Goal: Information Seeking & Learning: Learn about a topic

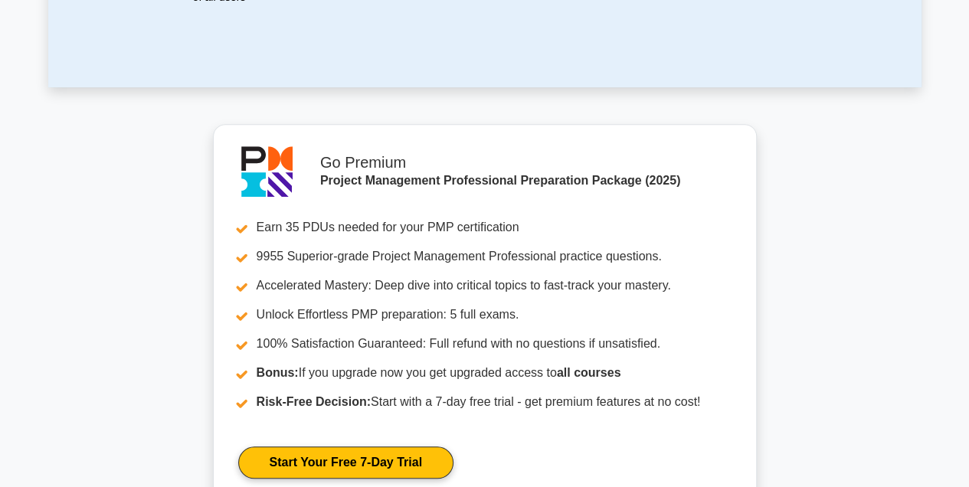
scroll to position [204, 0]
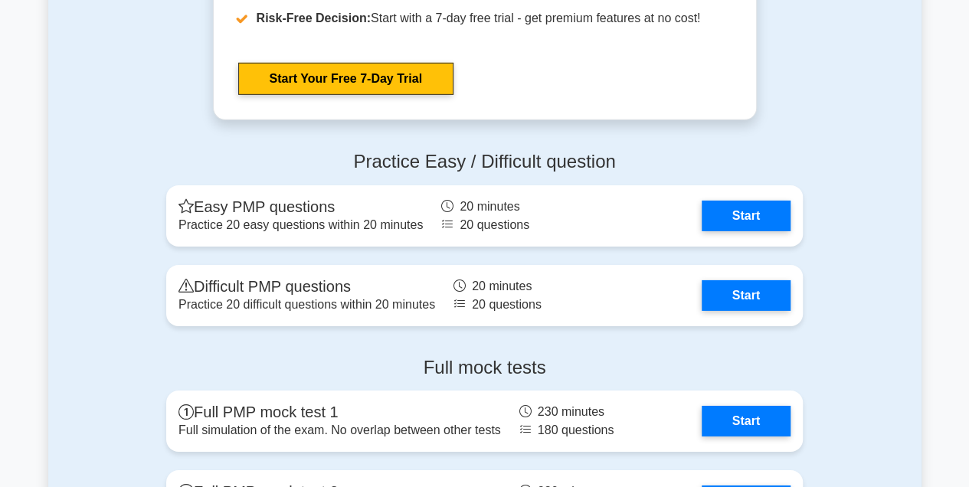
scroll to position [5230, 0]
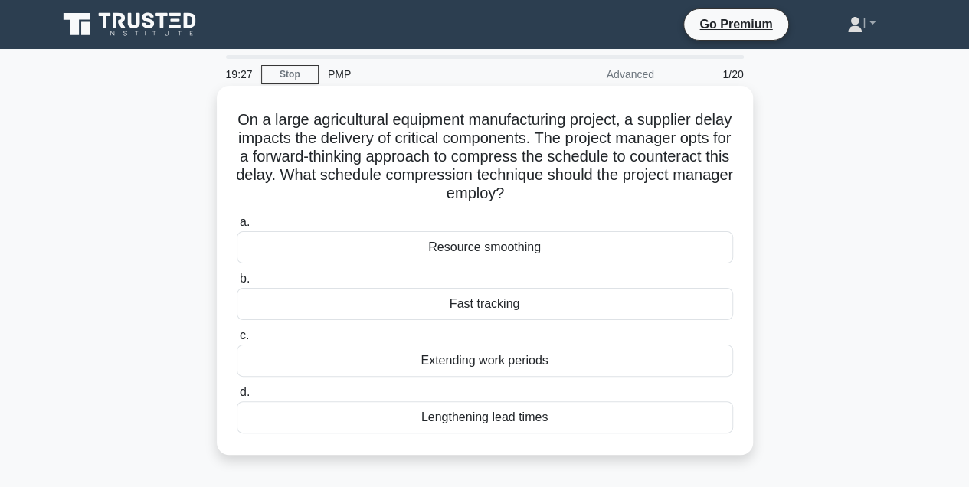
click at [567, 307] on div "Fast tracking" at bounding box center [485, 304] width 497 height 32
click at [237, 284] on input "b. Fast tracking" at bounding box center [237, 279] width 0 height 10
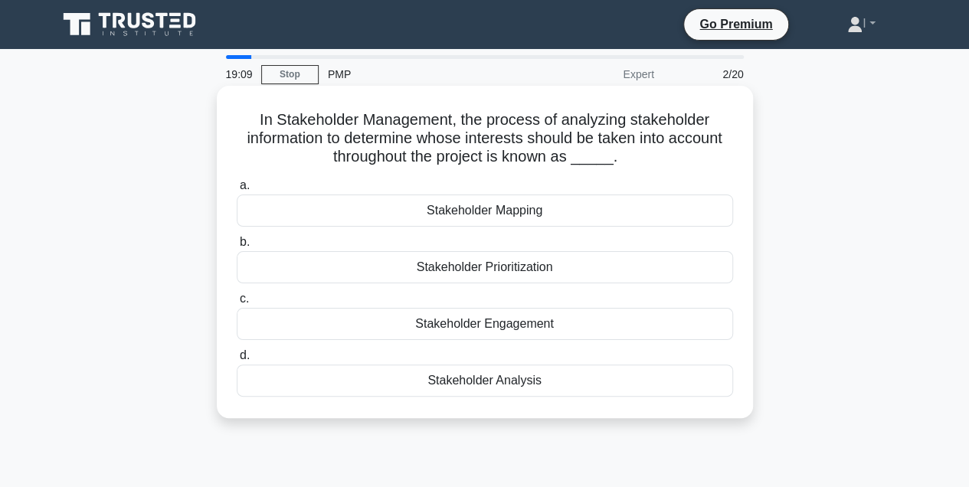
click at [616, 385] on div "Stakeholder Analysis" at bounding box center [485, 381] width 497 height 32
click at [237, 361] on input "d. Stakeholder Analysis" at bounding box center [237, 356] width 0 height 10
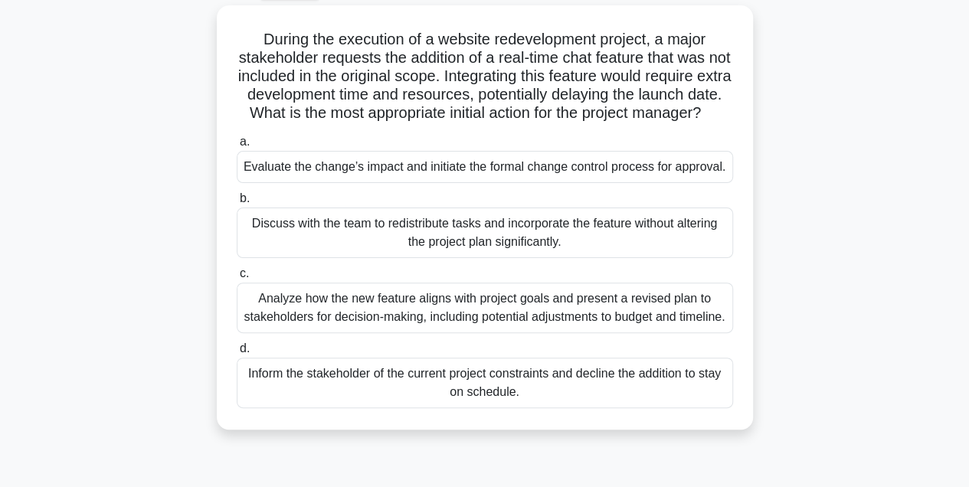
scroll to position [102, 0]
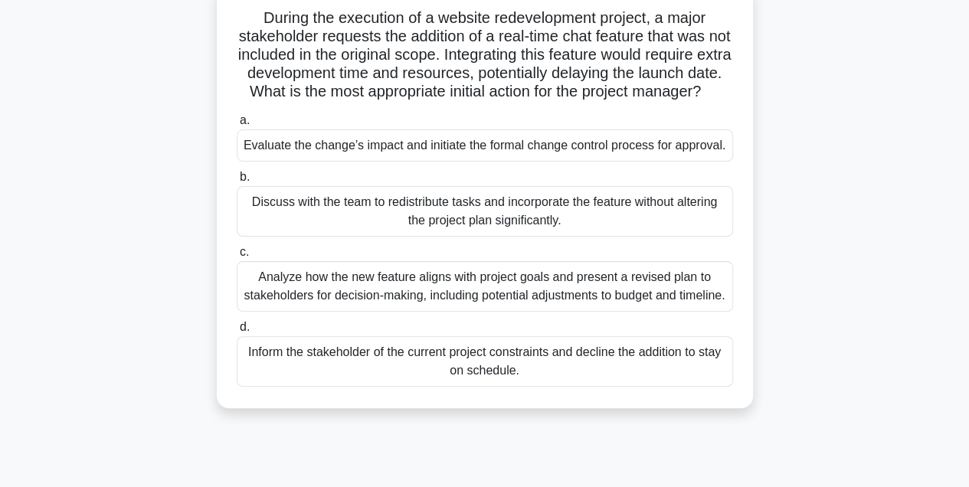
click at [657, 312] on div "Analyze how the new feature aligns with project goals and present a revised pla…" at bounding box center [485, 286] width 497 height 51
click at [237, 257] on input "c. Analyze how the new feature aligns with project goals and present a revised …" at bounding box center [237, 252] width 0 height 10
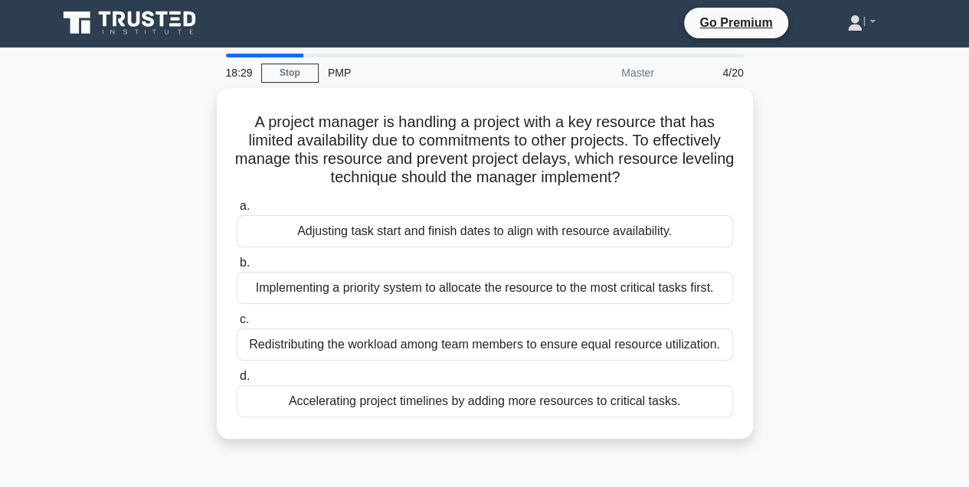
scroll to position [0, 0]
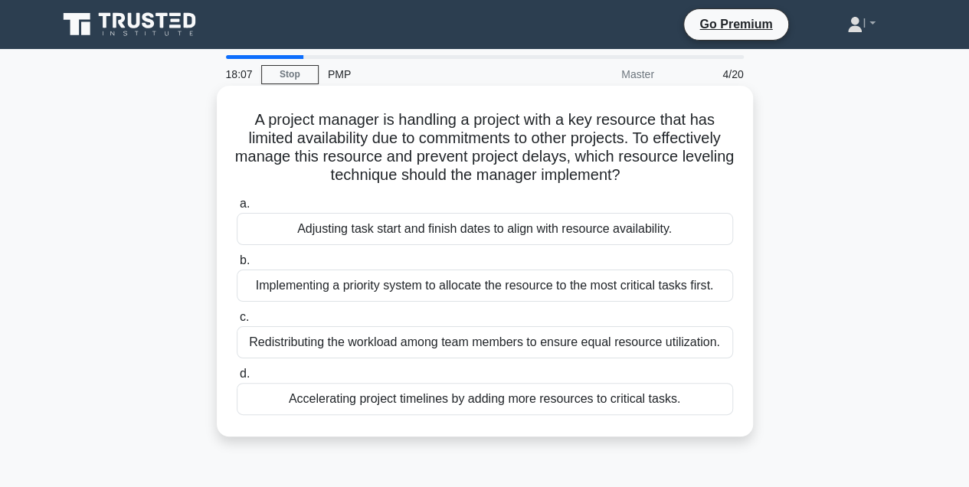
click at [606, 294] on div "Implementing a priority system to allocate the resource to the most critical ta…" at bounding box center [485, 286] width 497 height 32
click at [237, 266] on input "b. Implementing a priority system to allocate the resource to the most critical…" at bounding box center [237, 261] width 0 height 10
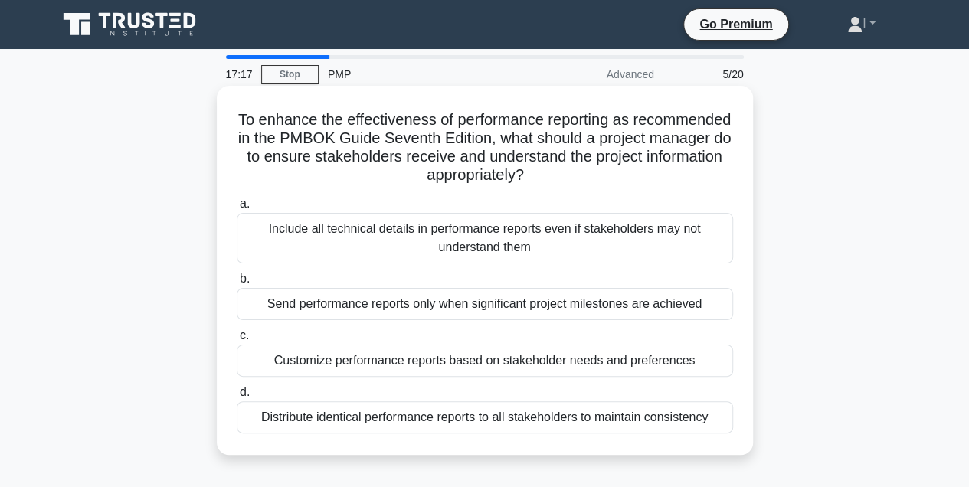
click at [713, 310] on div "Send performance reports only when significant project milestones are achieved" at bounding box center [485, 304] width 497 height 32
click at [237, 284] on input "b. Send performance reports only when significant project milestones are achiev…" at bounding box center [237, 279] width 0 height 10
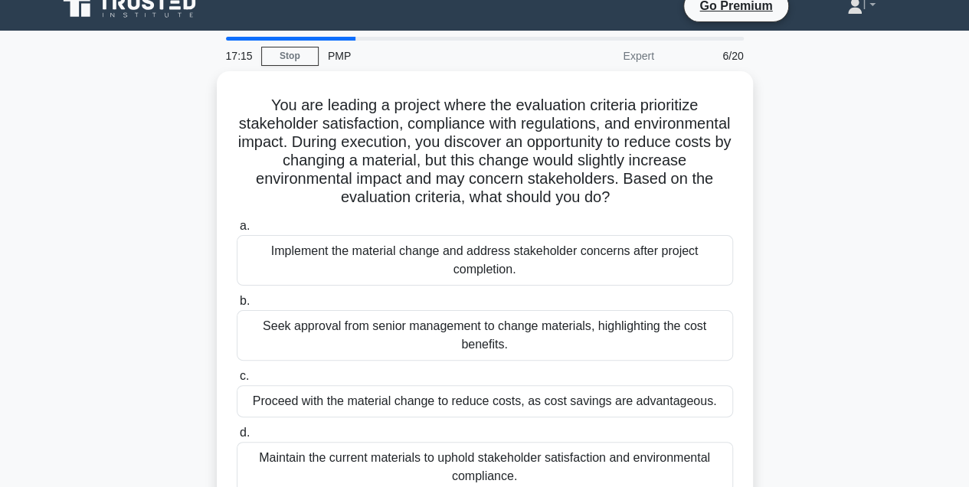
scroll to position [51, 0]
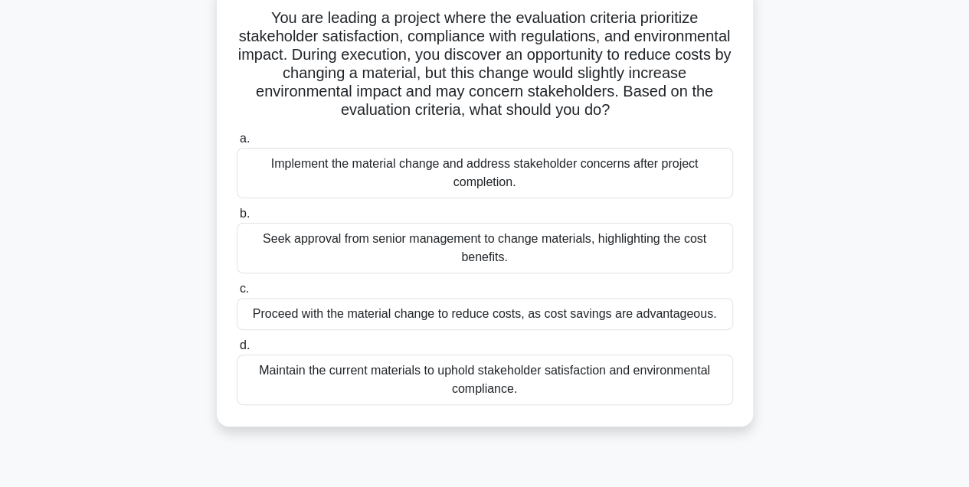
click at [696, 369] on div "Maintain the current materials to uphold stakeholder satisfaction and environme…" at bounding box center [485, 380] width 497 height 51
click at [237, 351] on input "d. Maintain the current materials to uphold stakeholder satisfaction and enviro…" at bounding box center [237, 346] width 0 height 10
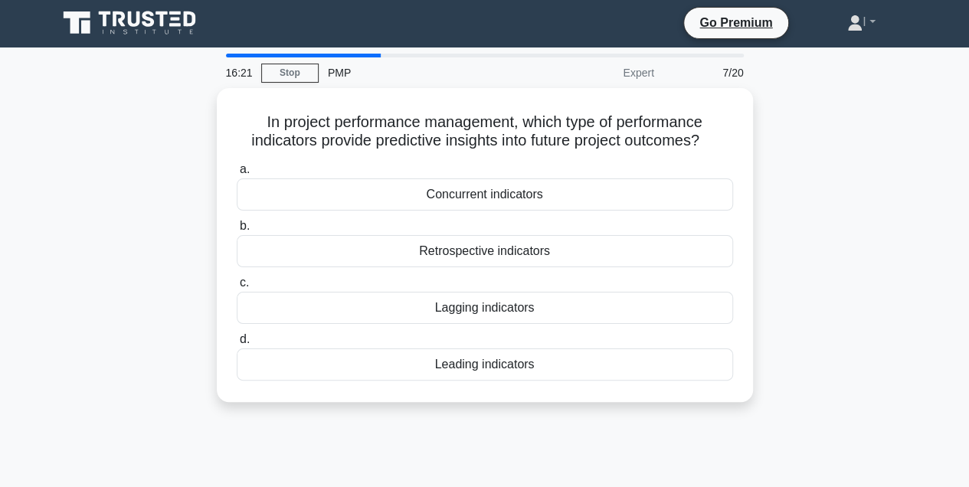
scroll to position [0, 0]
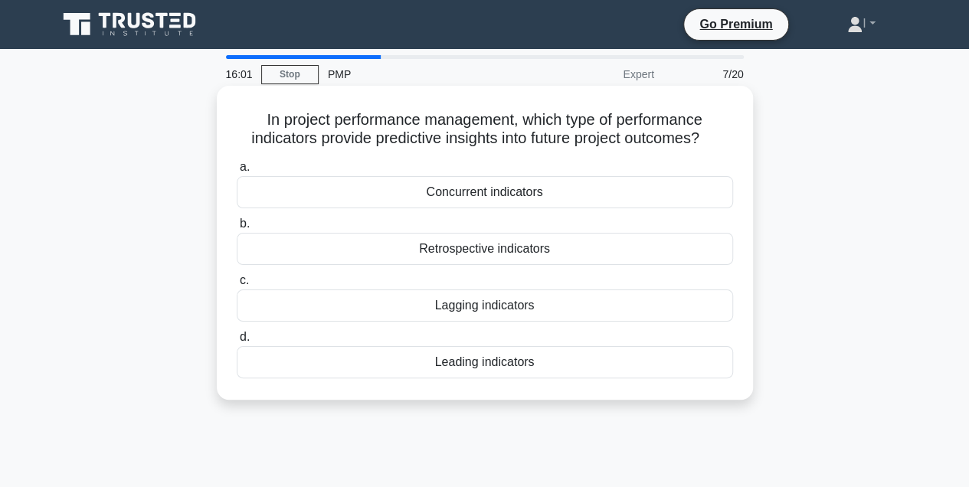
click at [549, 247] on div "Retrospective indicators" at bounding box center [485, 249] width 497 height 32
click at [237, 229] on input "b. Retrospective indicators" at bounding box center [237, 224] width 0 height 10
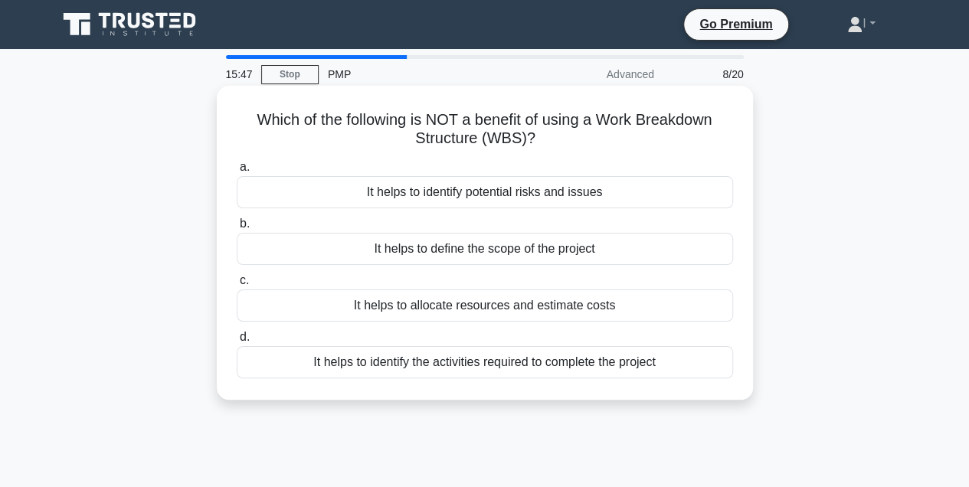
click at [618, 199] on div "It helps to identify potential risks and issues" at bounding box center [485, 192] width 497 height 32
click at [237, 172] on input "a. It helps to identify potential risks and issues" at bounding box center [237, 167] width 0 height 10
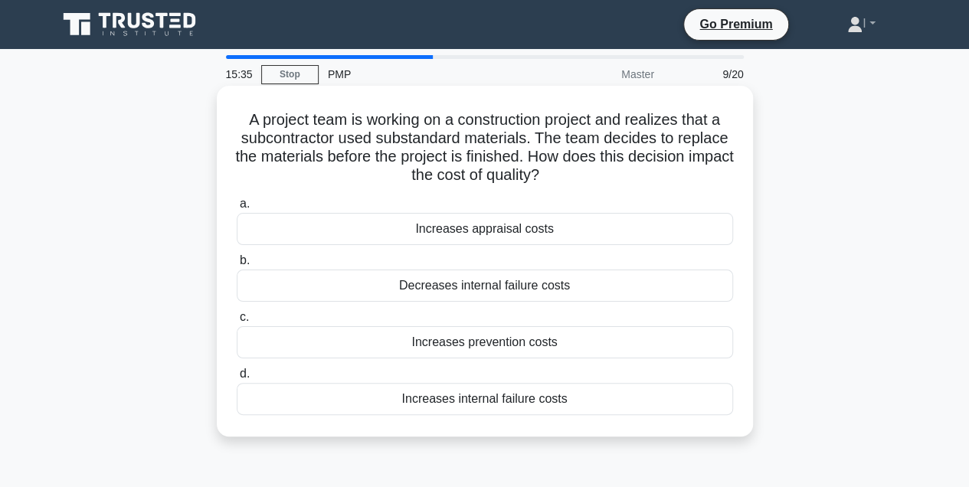
click at [403, 141] on h5 "A project team is working on a construction project and realizes that a subcont…" at bounding box center [485, 147] width 500 height 75
click at [405, 141] on h5 "A project team is working on a construction project and realizes that a subcont…" at bounding box center [485, 147] width 500 height 75
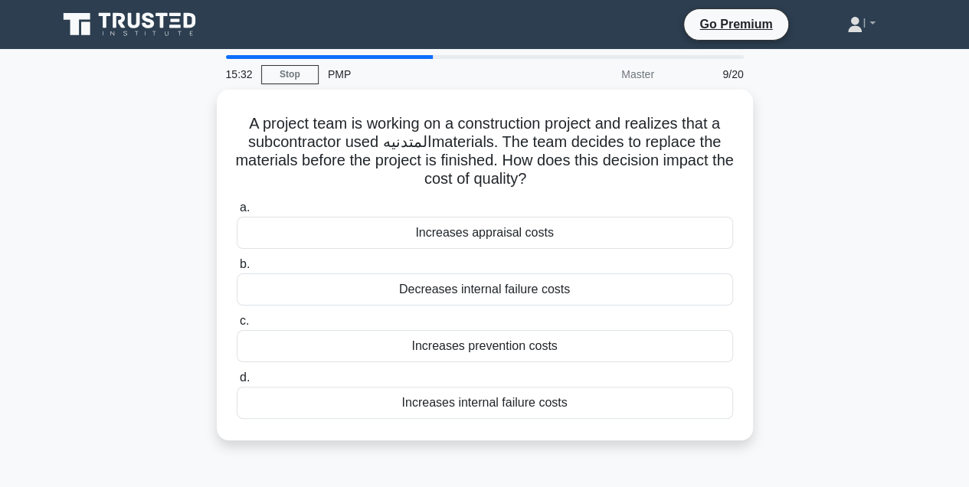
click at [835, 247] on div "A project team is working on a construction project and realizes that a subcont…" at bounding box center [484, 274] width 873 height 369
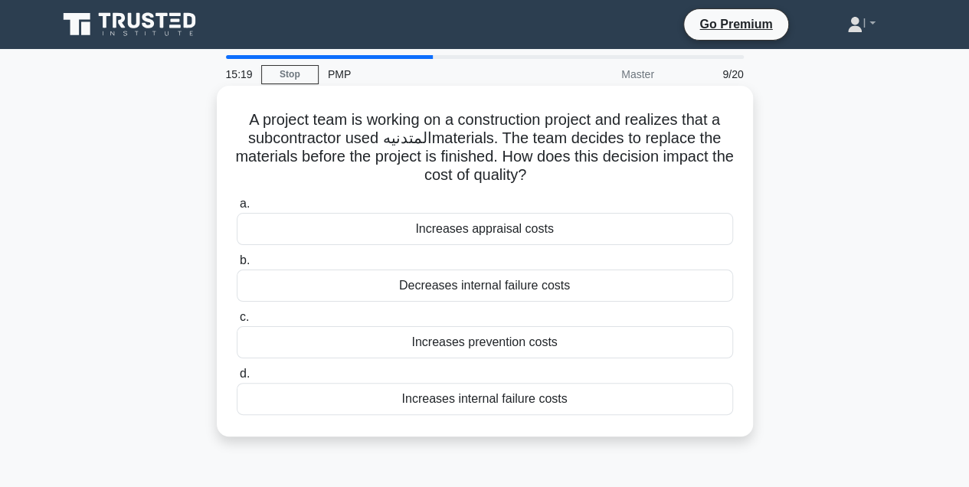
click at [302, 132] on h5 "A project team is working on a construction project and realizes that a subcont…" at bounding box center [485, 147] width 500 height 75
drag, startPoint x: 300, startPoint y: 133, endPoint x: 287, endPoint y: 145, distance: 18.0
click at [286, 147] on h5 "A project team is working on a construction project and realizes that a subcont…" at bounding box center [485, 147] width 500 height 75
click at [287, 145] on h5 "A project team is working on a construction project and realizes that a subcont…" at bounding box center [485, 147] width 500 height 75
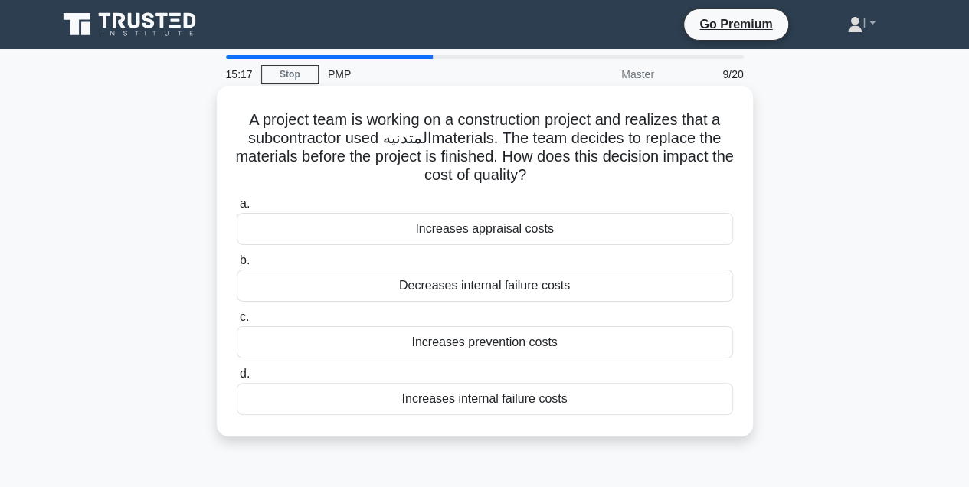
click at [288, 142] on h5 "A project team is working on a construction project and realizes that a subcont…" at bounding box center [485, 147] width 500 height 75
click at [289, 142] on h5 "A project team is working on a construction project and realizes that a subcont…" at bounding box center [485, 147] width 500 height 75
click at [291, 141] on h5 "A project team is working on a construction project and realizes that a subcont…" at bounding box center [485, 147] width 500 height 75
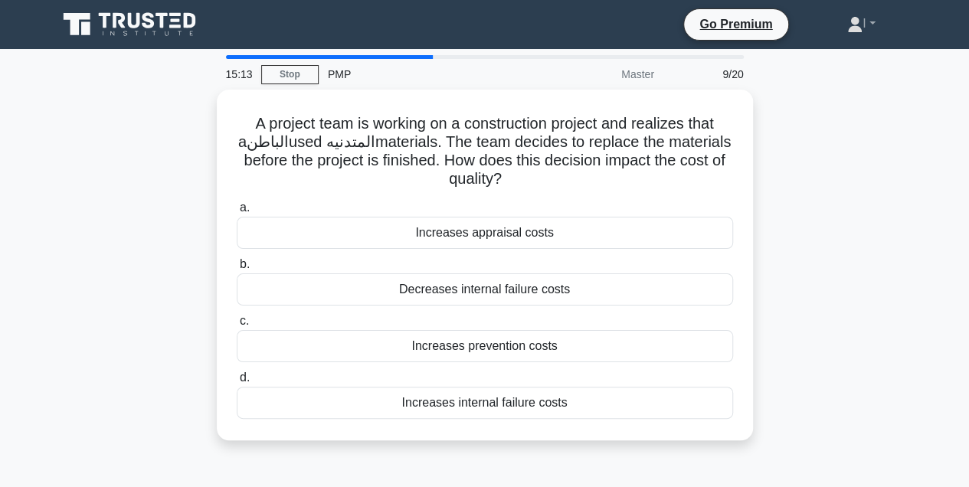
click at [815, 231] on div "A project team is working on a construction project and realizes that a ‏الباطن…" at bounding box center [484, 274] width 873 height 369
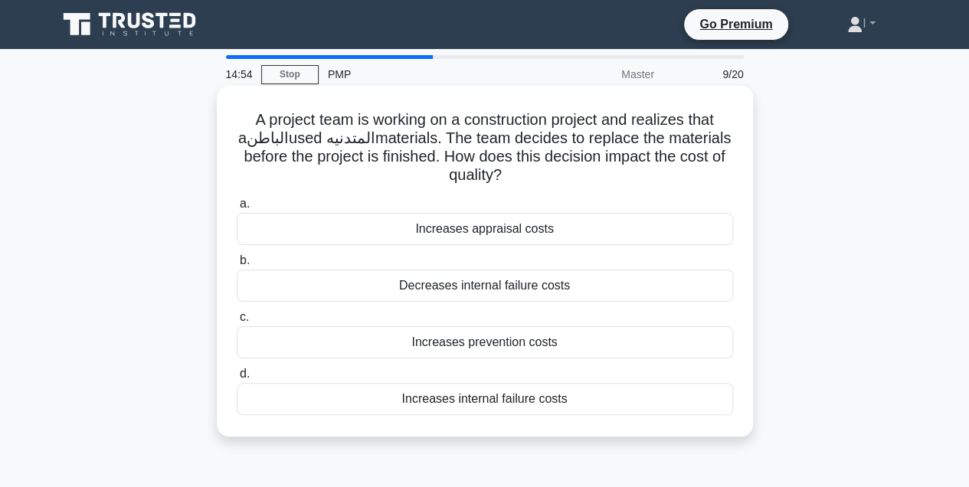
click at [548, 234] on div "Increases appraisal costs" at bounding box center [485, 229] width 497 height 32
click at [237, 209] on input "a. Increases appraisal costs" at bounding box center [237, 204] width 0 height 10
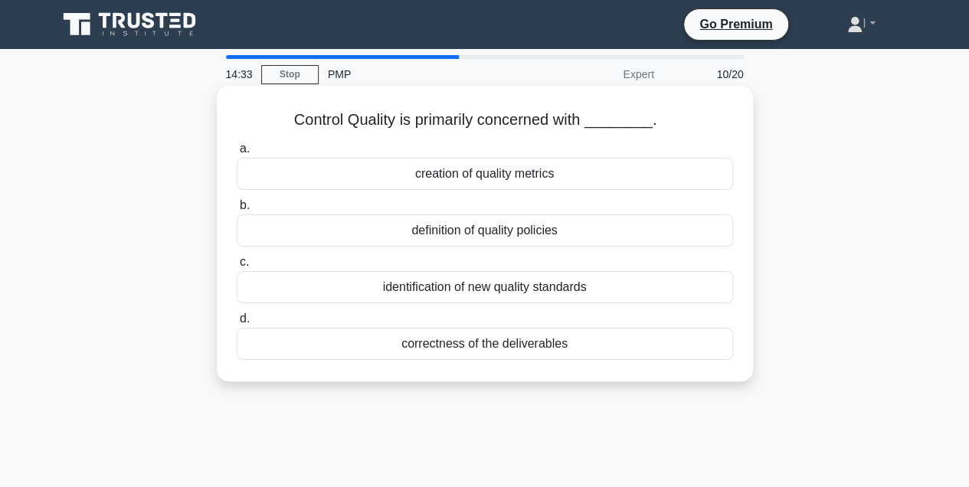
click at [644, 234] on div "definition of quality policies" at bounding box center [485, 231] width 497 height 32
click at [237, 211] on input "b. definition of quality policies" at bounding box center [237, 206] width 0 height 10
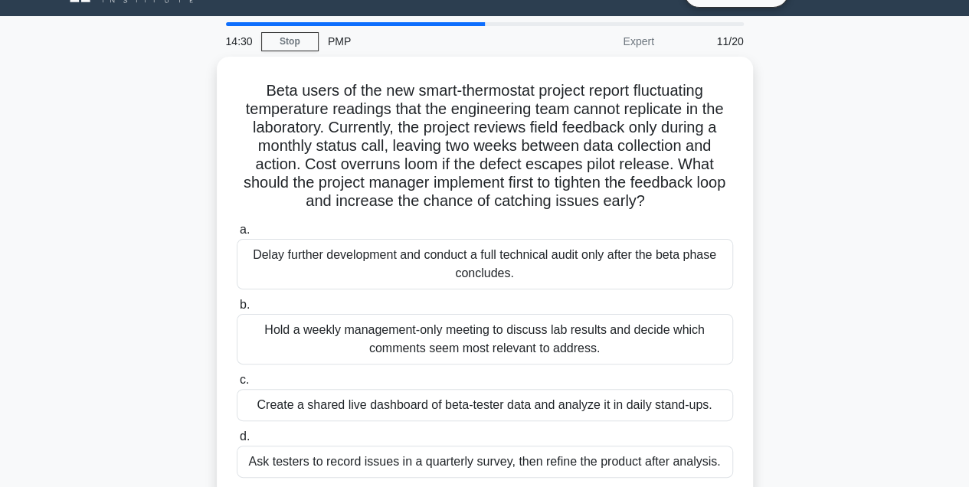
scroll to position [51, 0]
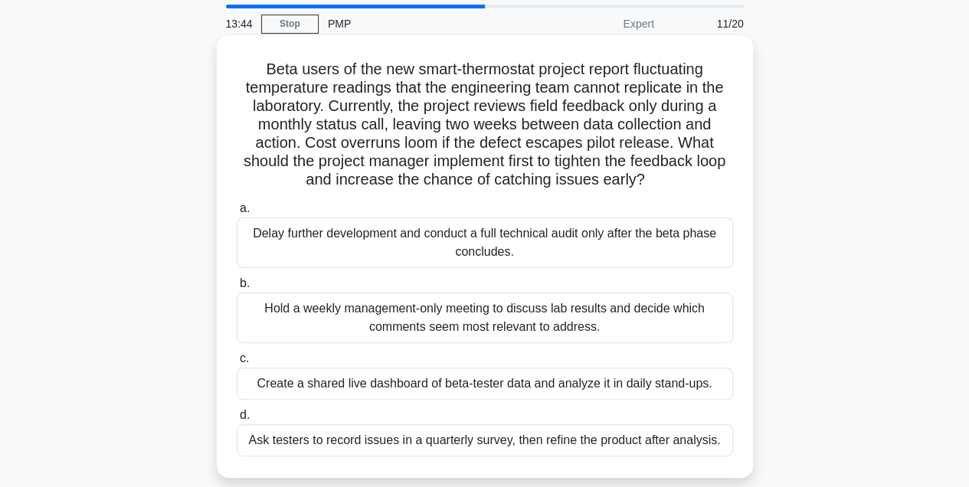
click at [664, 384] on div "Create a shared live dashboard of beta-tester data and analyze it in daily stan…" at bounding box center [485, 384] width 497 height 32
click at [237, 364] on input "c. Create a shared live dashboard of beta-tester data and analyze it in daily s…" at bounding box center [237, 359] width 0 height 10
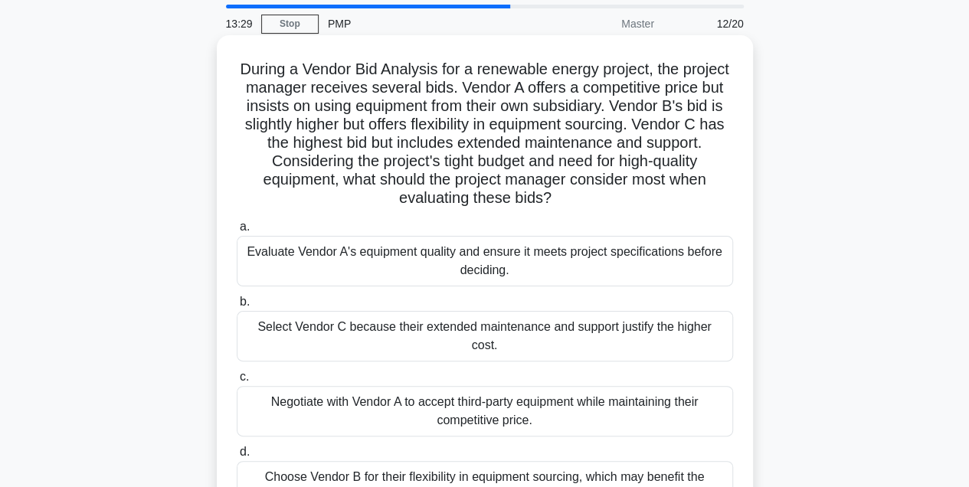
click at [636, 104] on h5 "During a Vendor Bid Analysis for a renewable energy project, the project manage…" at bounding box center [485, 134] width 500 height 149
click at [641, 124] on h5 "During a Vendor Bid Analysis for a renewable energy project, the project manage…" at bounding box center [485, 134] width 500 height 149
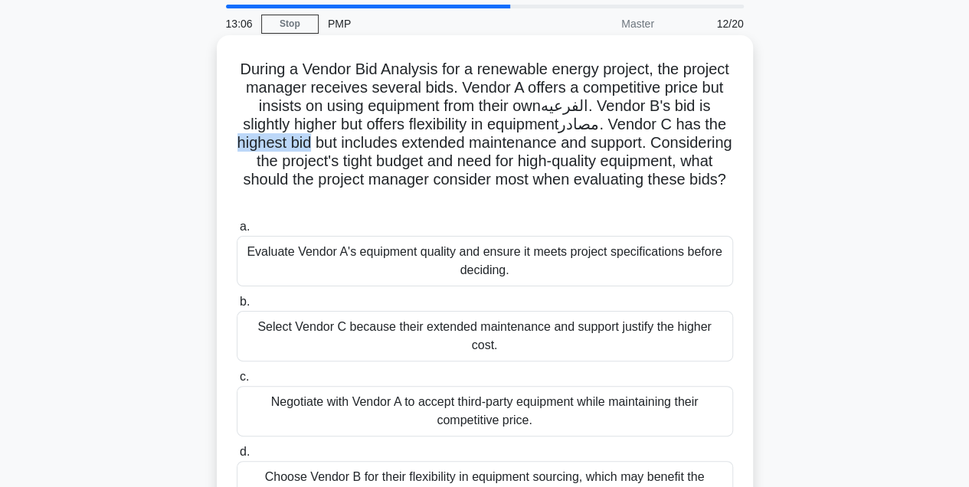
drag, startPoint x: 300, startPoint y: 139, endPoint x: 377, endPoint y: 139, distance: 76.6
click at [377, 139] on h5 "During a Vendor Bid Analysis for a renewable energy project, the project manage…" at bounding box center [485, 134] width 500 height 149
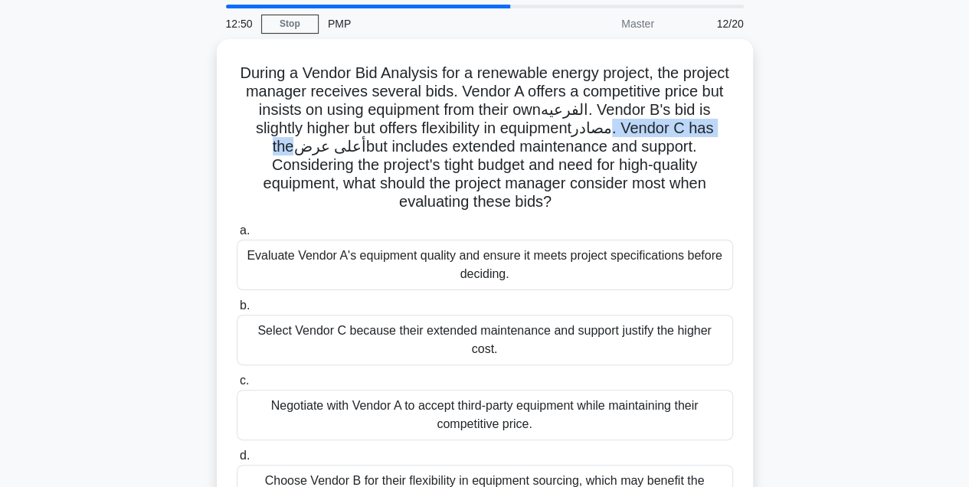
scroll to position [102, 0]
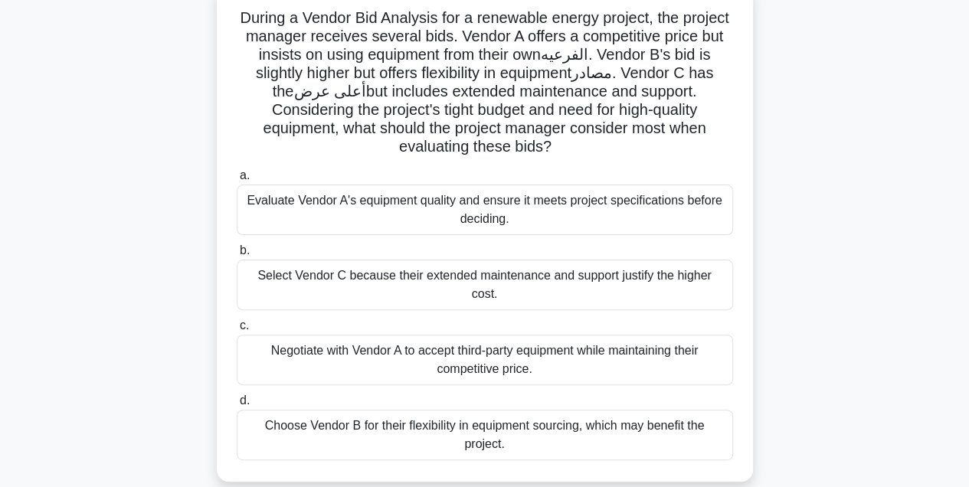
click at [524, 342] on div "Negotiate with Vendor A to accept third-party equipment while maintaining their…" at bounding box center [485, 360] width 497 height 51
click at [237, 331] on input "c. Negotiate with Vendor A to accept third-party equipment while maintaining th…" at bounding box center [237, 326] width 0 height 10
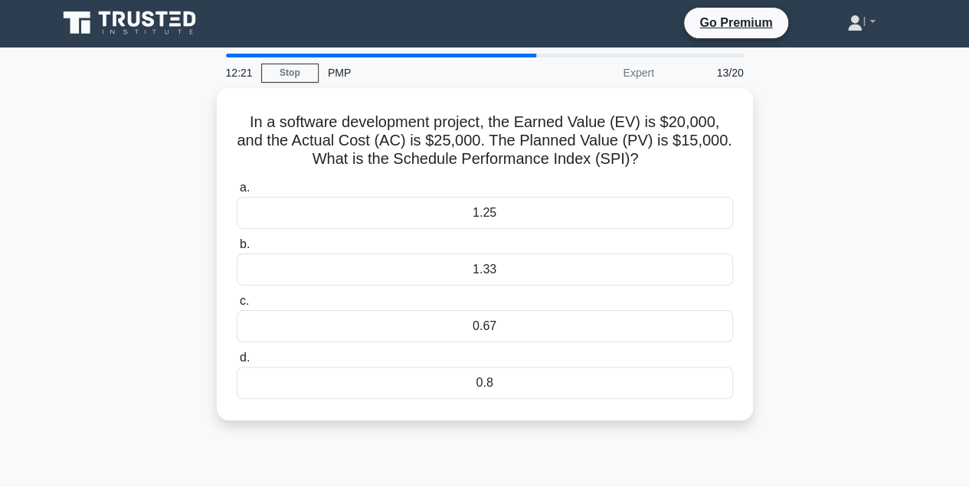
scroll to position [0, 0]
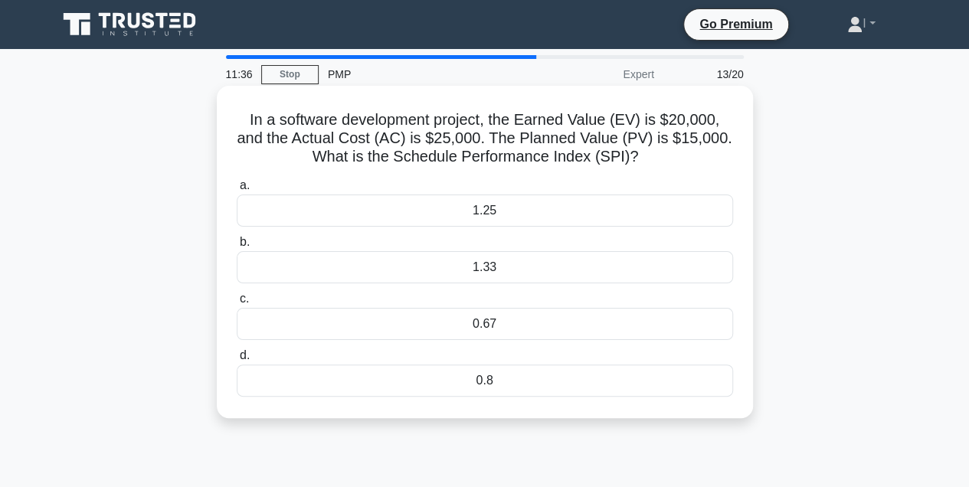
click at [522, 271] on div "1.33" at bounding box center [485, 267] width 497 height 32
click at [237, 247] on input "b. 1.33" at bounding box center [237, 243] width 0 height 10
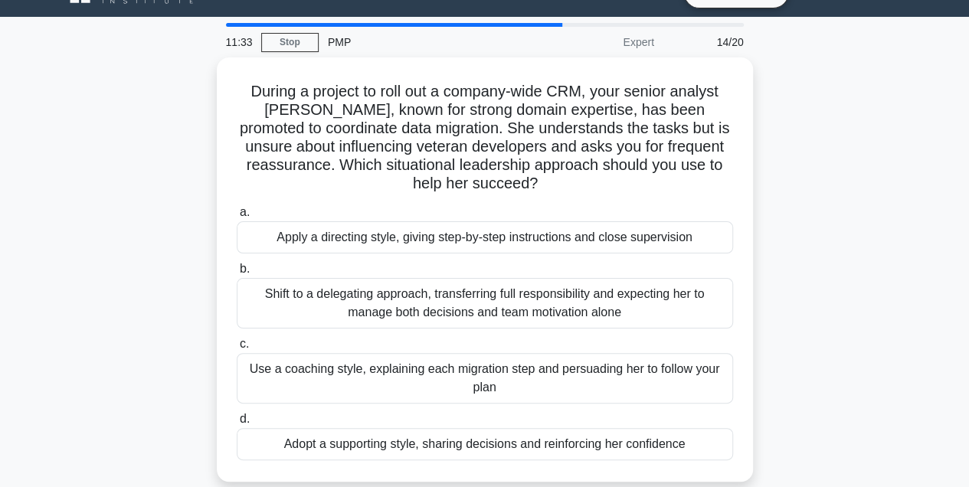
scroll to position [51, 0]
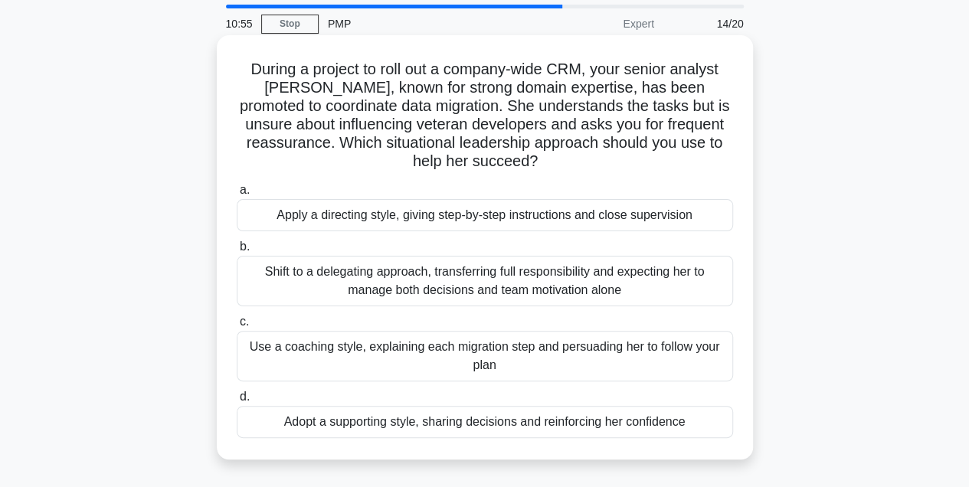
click at [658, 423] on div "Adopt a supporting style, sharing decisions and reinforcing her confidence" at bounding box center [485, 422] width 497 height 32
click at [237, 402] on input "d. Adopt a supporting style, sharing decisions and reinforcing her confidence" at bounding box center [237, 397] width 0 height 10
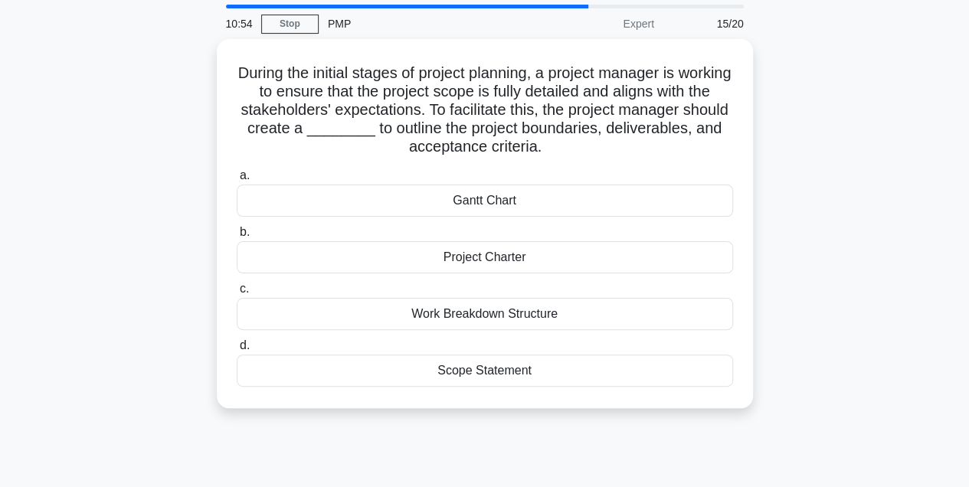
scroll to position [0, 0]
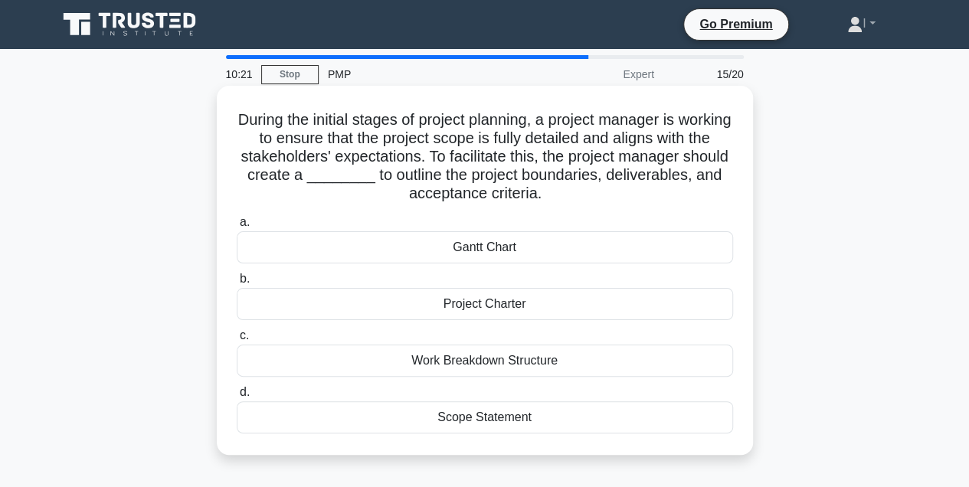
click at [553, 417] on div "Scope Statement" at bounding box center [485, 418] width 497 height 32
click at [237, 398] on input "d. Scope Statement" at bounding box center [237, 393] width 0 height 10
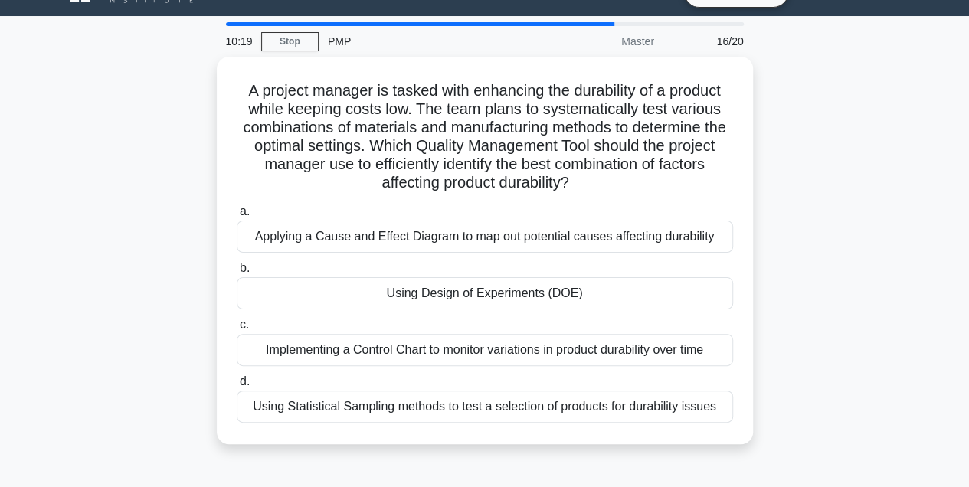
scroll to position [51, 0]
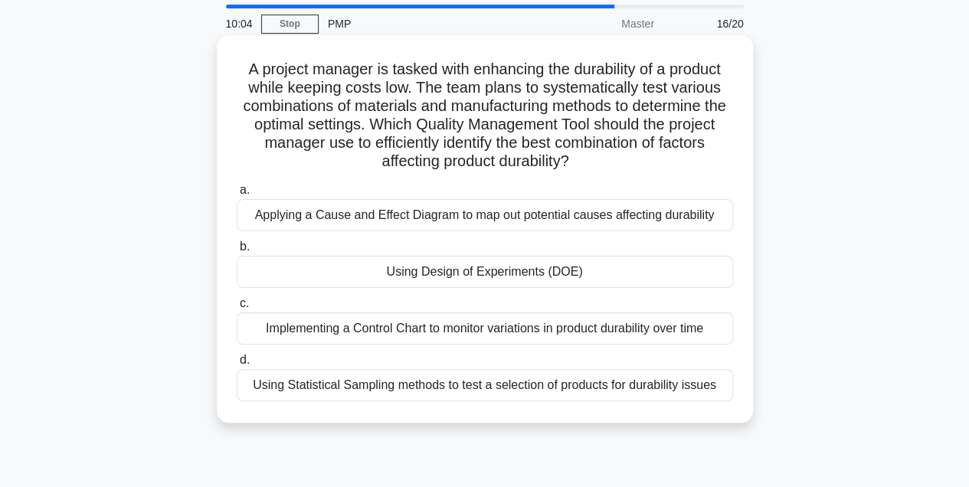
click at [316, 119] on h5 "A project manager is tasked with enhancing the durability of a product while ke…" at bounding box center [485, 116] width 500 height 112
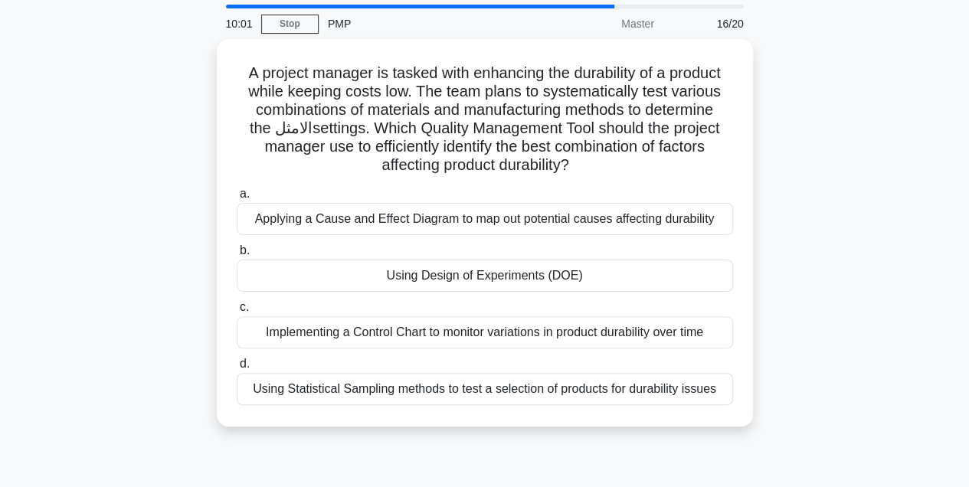
click at [815, 170] on div "A project manager is tasked with enhancing the durability of a product while ke…" at bounding box center [484, 242] width 873 height 406
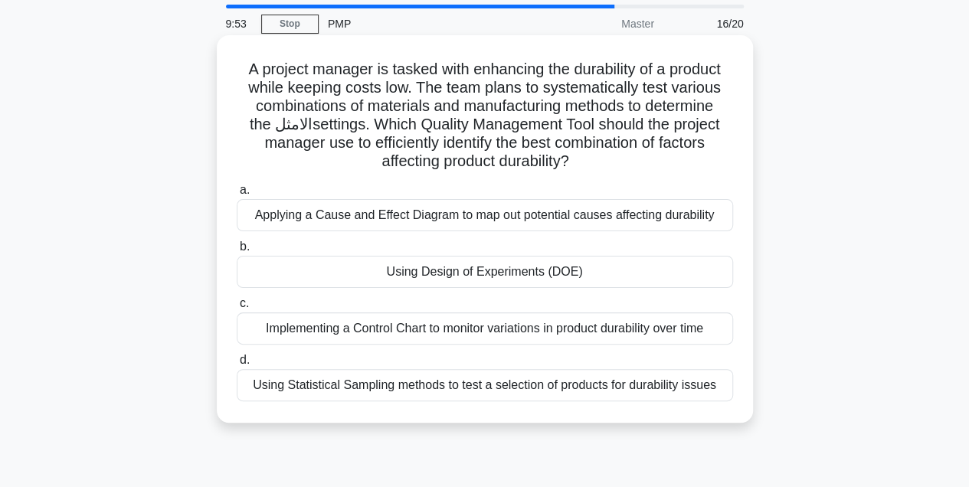
click at [533, 162] on h5 "A project manager is tasked with enhancing the durability of a product while ke…" at bounding box center [485, 116] width 500 height 112
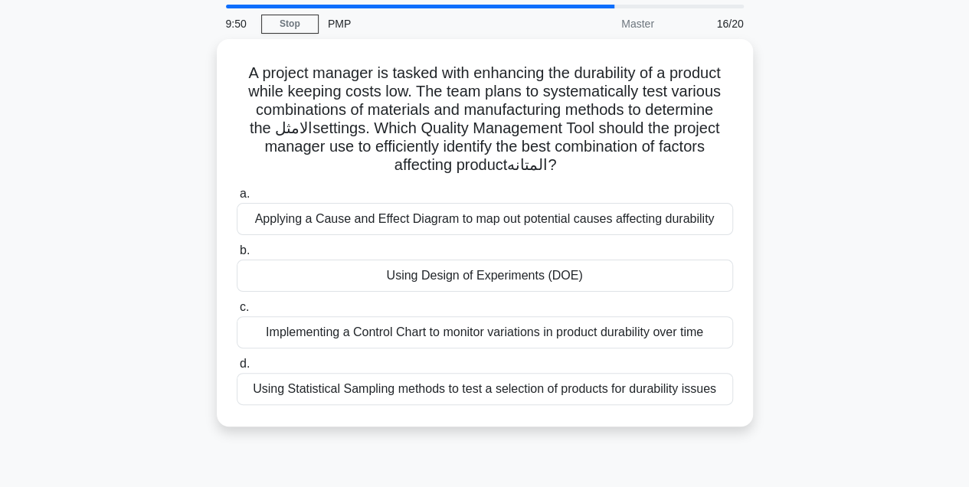
click at [781, 183] on div "A project manager is tasked with enhancing the durability of a product while ke…" at bounding box center [484, 242] width 873 height 406
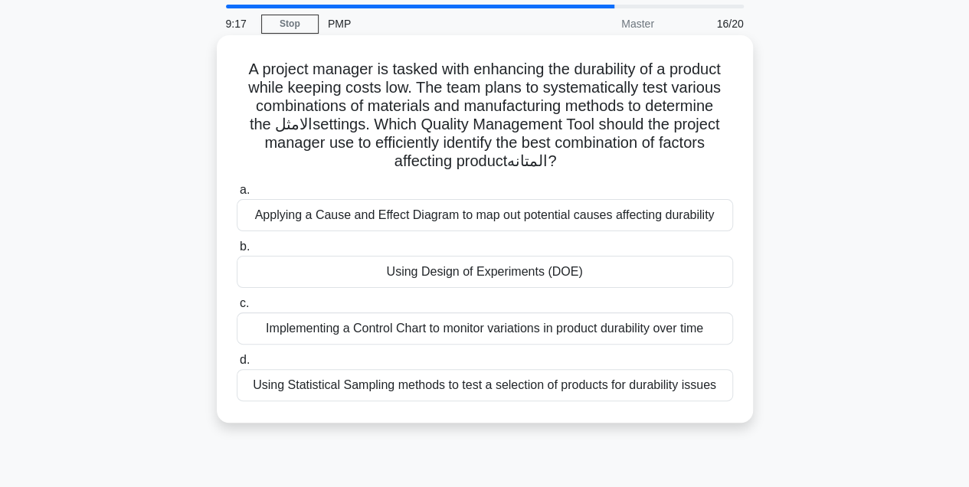
click at [604, 392] on div "Using Statistical Sampling methods to test a selection of products for durabili…" at bounding box center [485, 385] width 497 height 32
click at [237, 365] on input "d. Using Statistical Sampling methods to test a selection of products for durab…" at bounding box center [237, 361] width 0 height 10
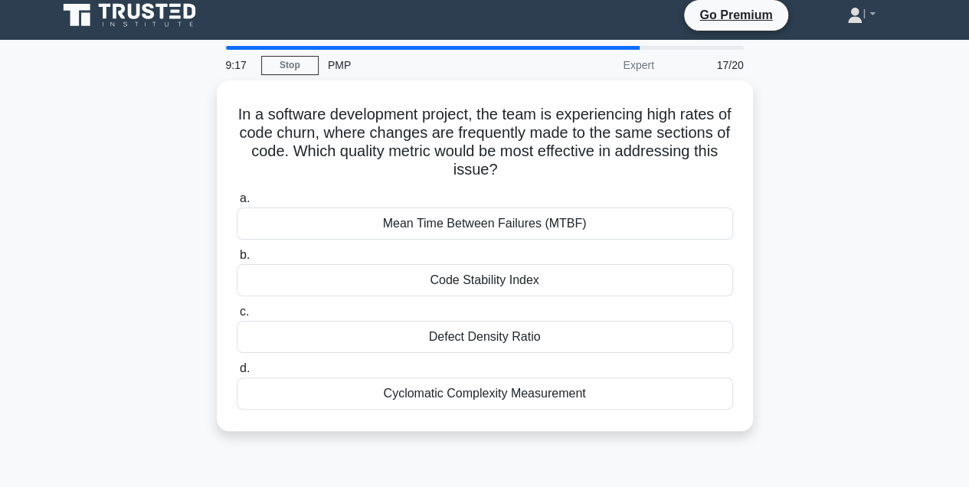
scroll to position [0, 0]
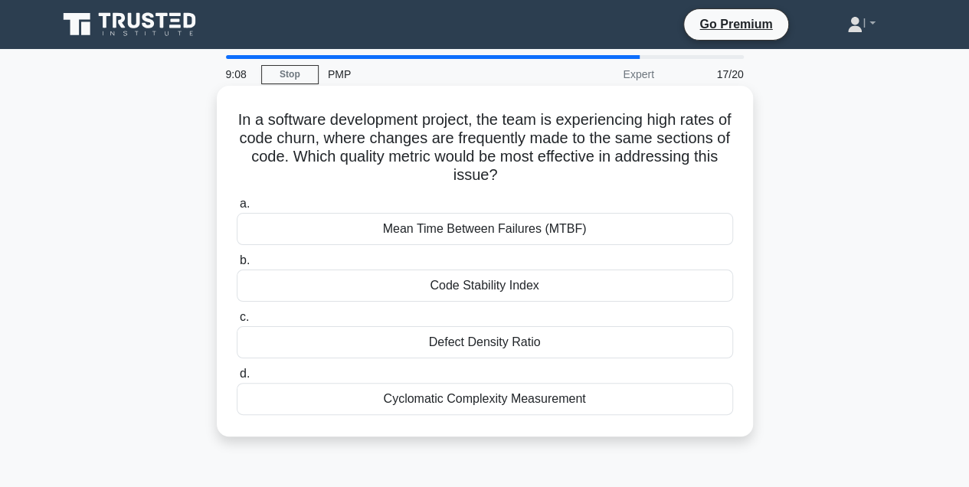
click at [316, 142] on h5 "In a software development project, the team is experiencing high rates of code …" at bounding box center [485, 147] width 500 height 75
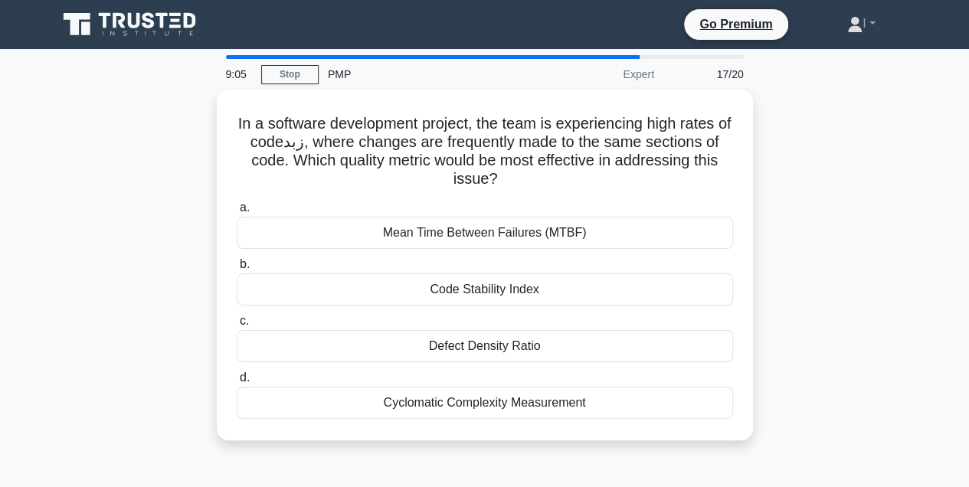
click at [852, 228] on div "In a software development project, the team is experiencing high rates of code …" at bounding box center [484, 274] width 873 height 369
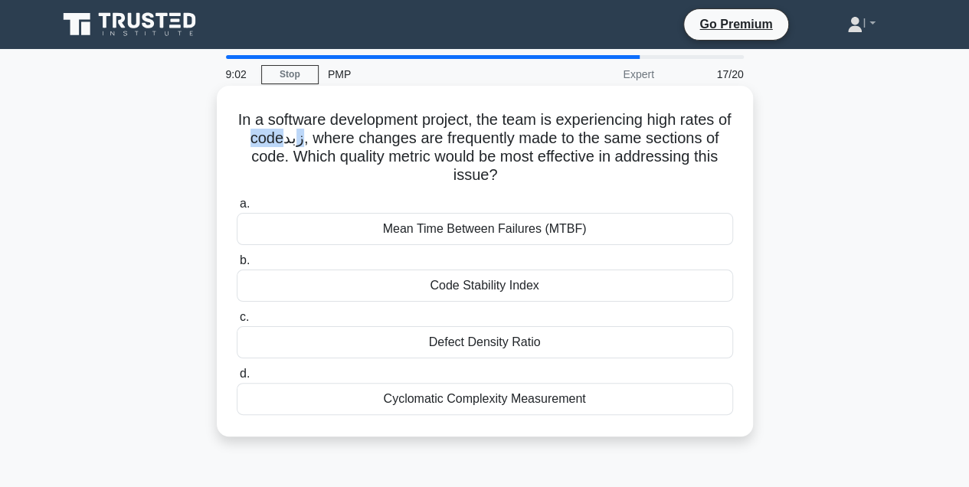
drag, startPoint x: 257, startPoint y: 139, endPoint x: 304, endPoint y: 141, distance: 47.6
click at [304, 141] on h5 "In a software development project, the team is experiencing high rates of code …" at bounding box center [485, 147] width 500 height 75
drag, startPoint x: 298, startPoint y: 143, endPoint x: 290, endPoint y: 143, distance: 8.5
click at [290, 143] on h5 "In a software development project, the team is experiencing high rates of code …" at bounding box center [485, 147] width 500 height 75
drag, startPoint x: 290, startPoint y: 143, endPoint x: 278, endPoint y: 142, distance: 11.6
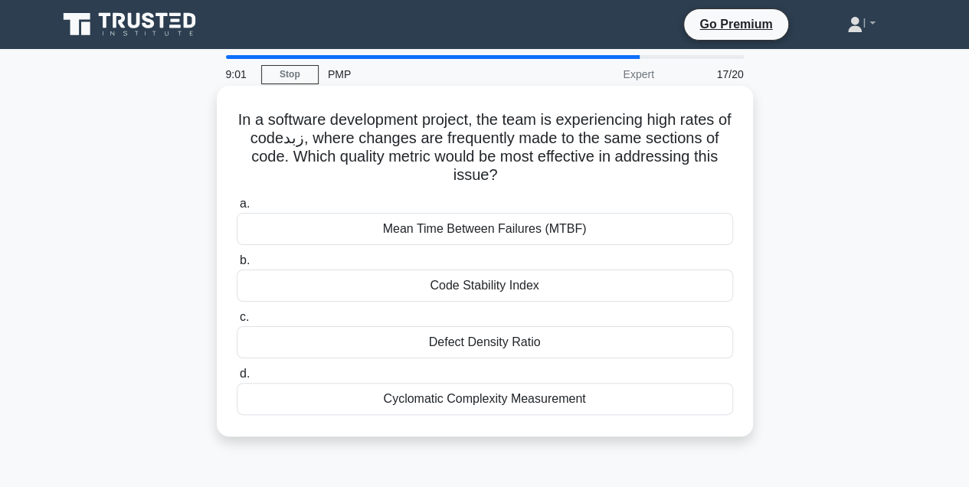
click at [278, 142] on h5 "In a software development project, the team is experiencing high rates of code …" at bounding box center [485, 147] width 500 height 75
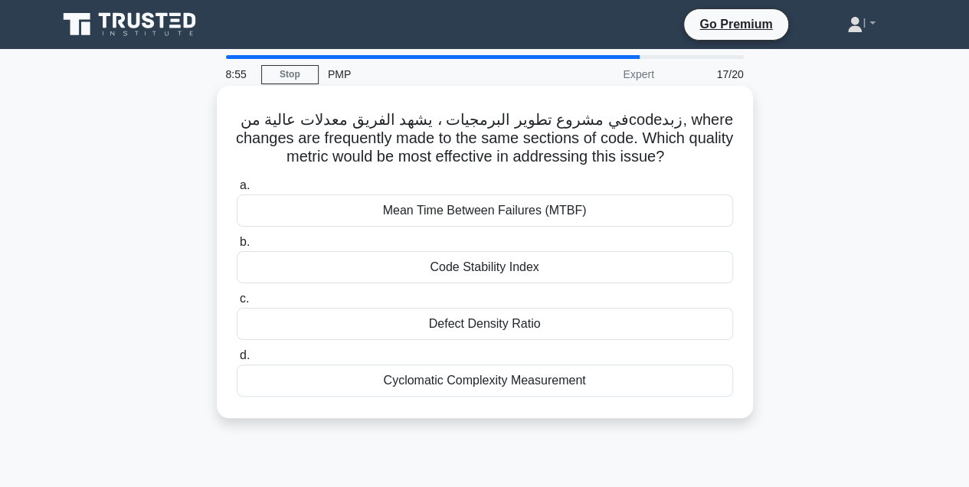
click at [630, 116] on h5 "‏في مشروع تطوير البرمجيات ، يشهد الفريق معدلات عالية من ‏ code ‏زبد‏ , where ch…" at bounding box center [485, 138] width 500 height 57
click at [631, 118] on h5 "‏في مشروع تطوير البرمجيات ، يشهد الفريق معدلات عالية من ‏ code ‏زبد‏ , where ch…" at bounding box center [485, 138] width 500 height 57
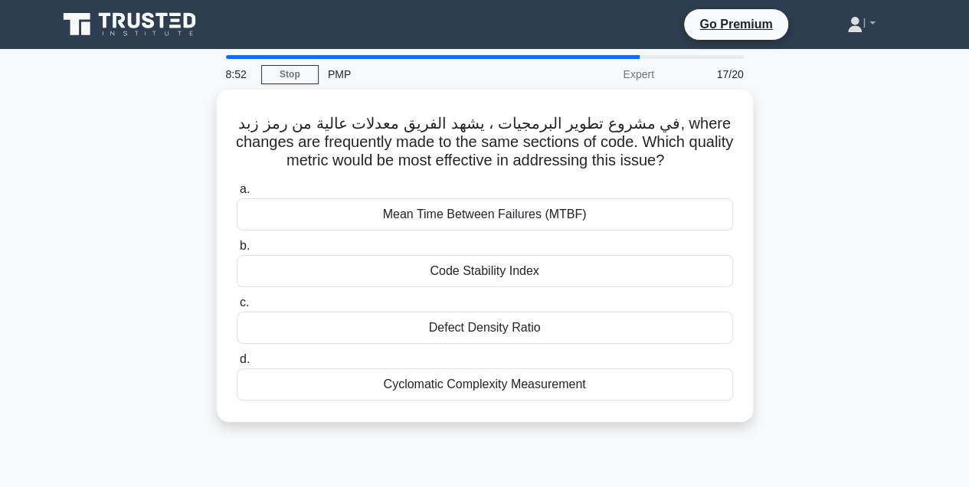
click at [785, 172] on div "‏في مشروع تطوير البرمجيات ، يشهد الفريق معدلات عالية من ‏ ‏رمز ‏ ‏زبد‏ , where …" at bounding box center [484, 265] width 873 height 351
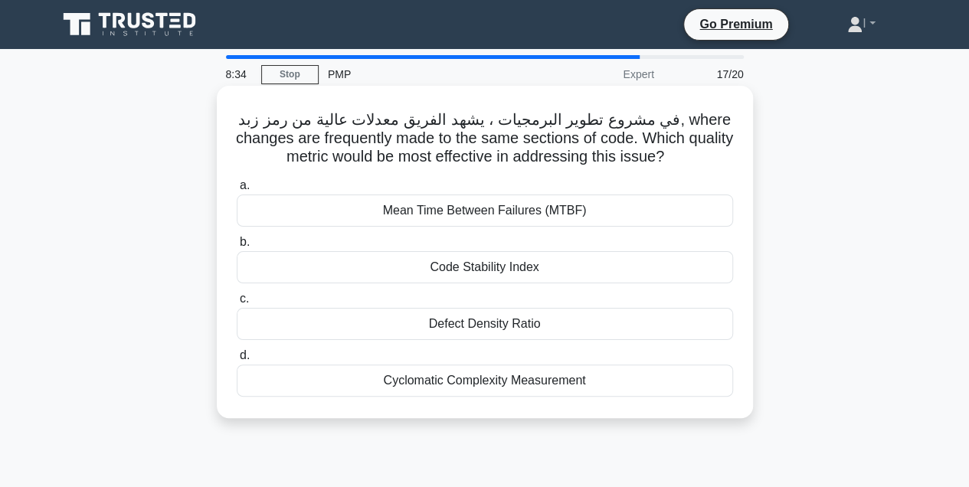
click at [585, 265] on div "Code Stability Index" at bounding box center [485, 267] width 497 height 32
click at [237, 247] on input "b. Code Stability Index" at bounding box center [237, 243] width 0 height 10
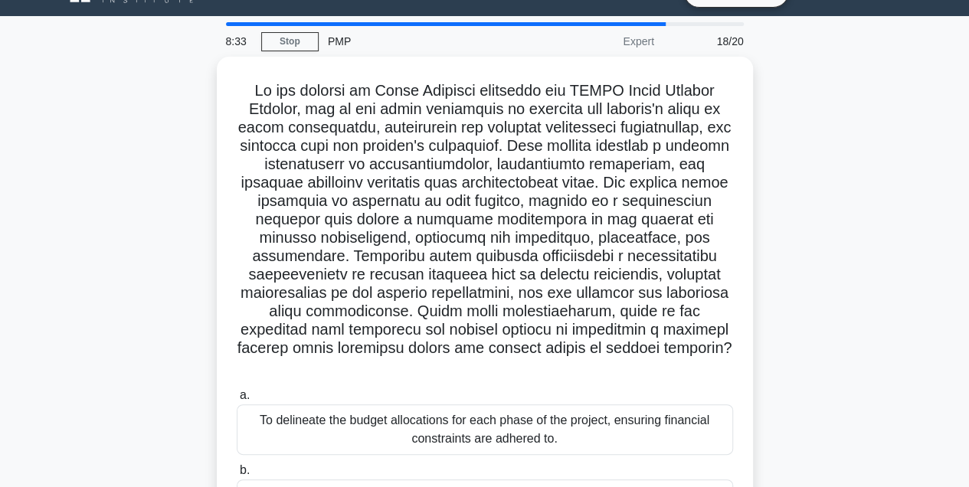
scroll to position [51, 0]
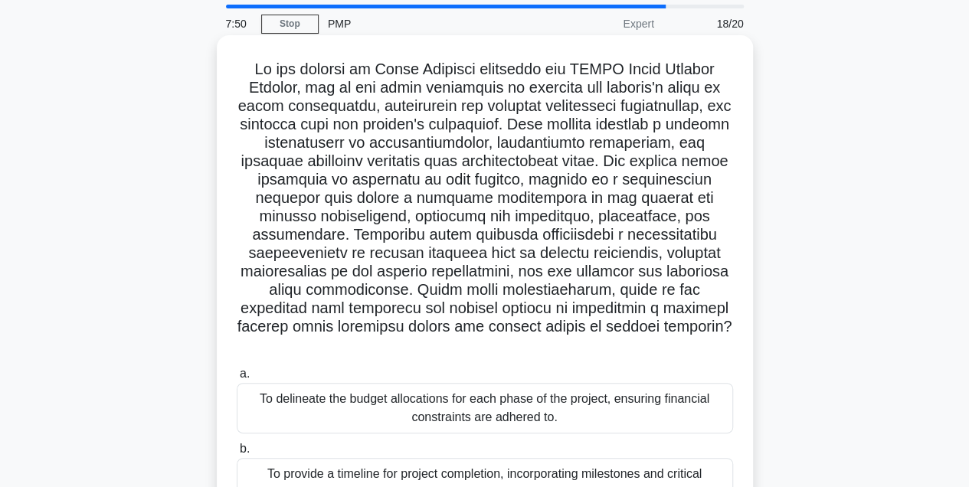
click at [567, 232] on h5 ".spinner_0XTQ{transform-origin:center;animation:spinner_y6GP .75s linear infini…" at bounding box center [485, 208] width 500 height 296
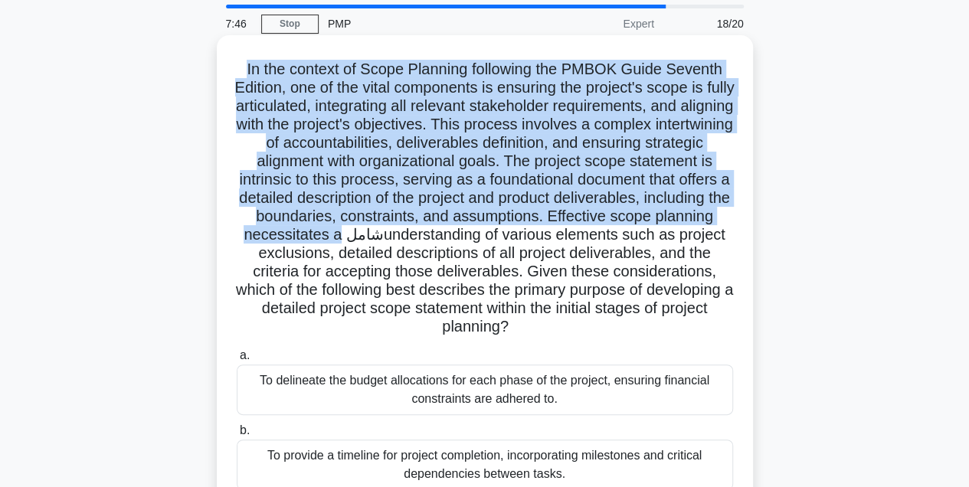
click at [464, 238] on h5 "In the context of Scope Planning following the PMBOK Guide Seventh Edition, one…" at bounding box center [485, 198] width 500 height 277
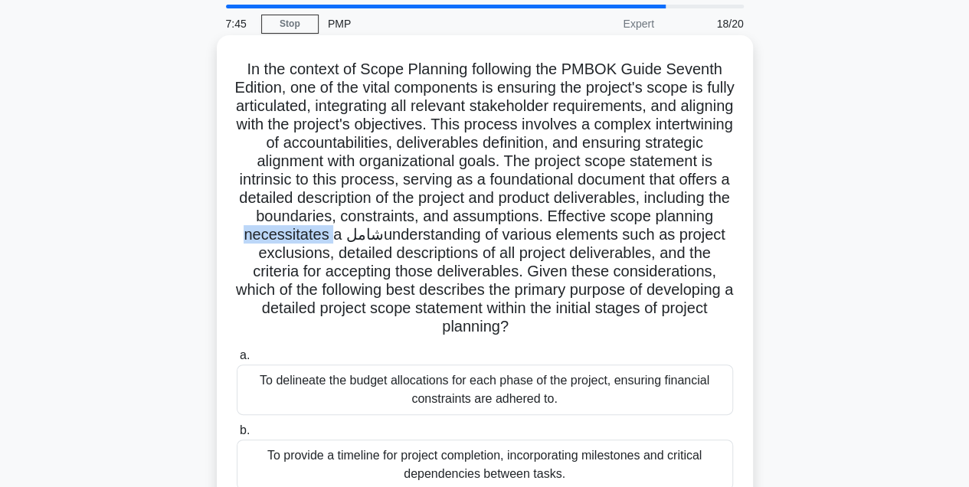
click at [464, 238] on h5 "In the context of Scope Planning following the PMBOK Guide Seventh Edition, one…" at bounding box center [485, 198] width 500 height 277
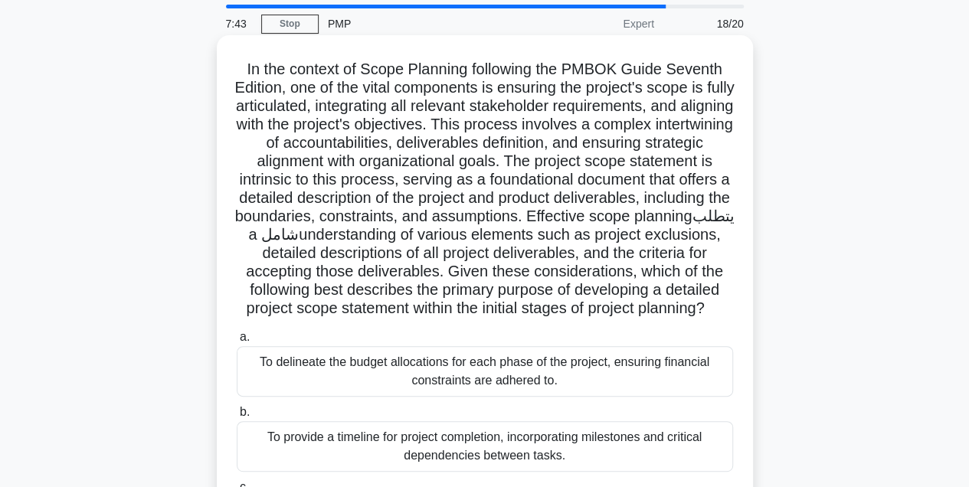
click at [713, 254] on h5 "In the context of Scope Planning following the PMBOK Guide Seventh Edition, one…" at bounding box center [485, 189] width 500 height 259
click at [273, 253] on h5 "In the context of Scope Planning following the PMBOK Guide Seventh Edition, one…" at bounding box center [485, 189] width 500 height 259
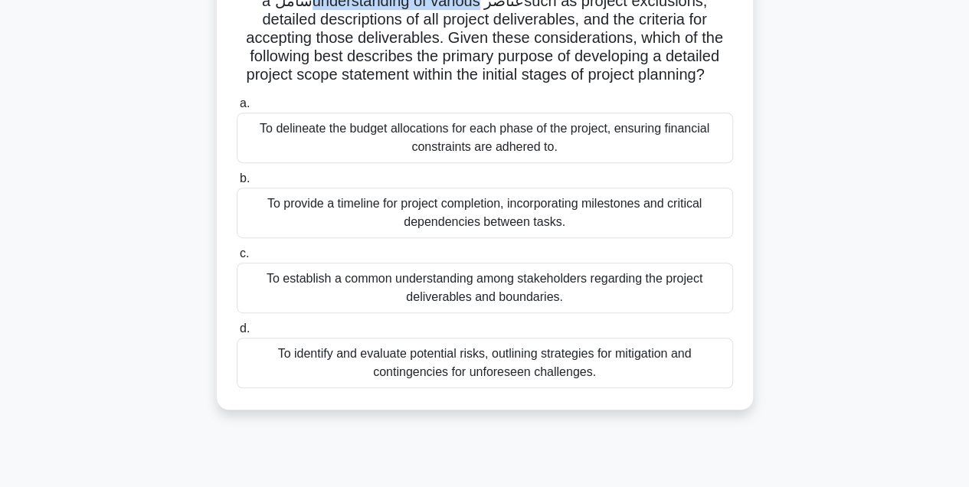
scroll to position [306, 0]
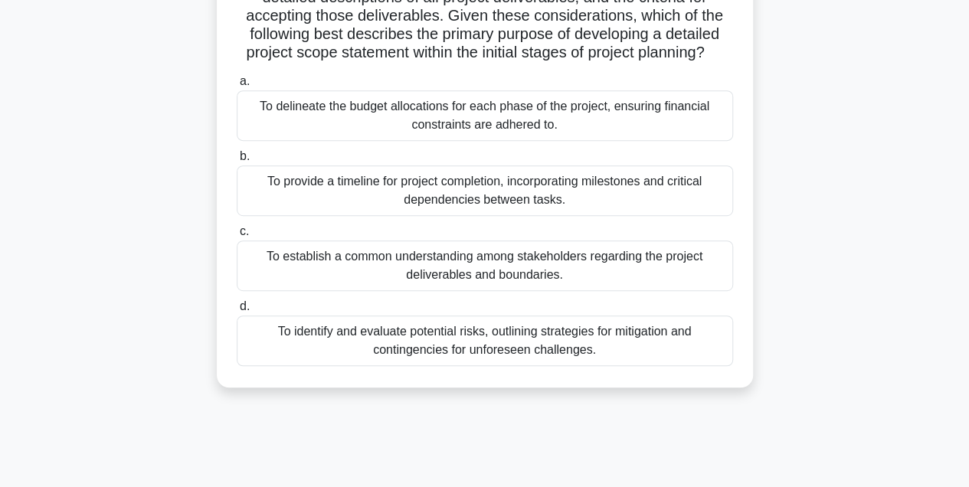
click at [664, 291] on div "To establish a common understanding among stakeholders regarding the project de…" at bounding box center [485, 266] width 497 height 51
click at [237, 237] on input "c. To establish a common understanding among stakeholders regarding the project…" at bounding box center [237, 232] width 0 height 10
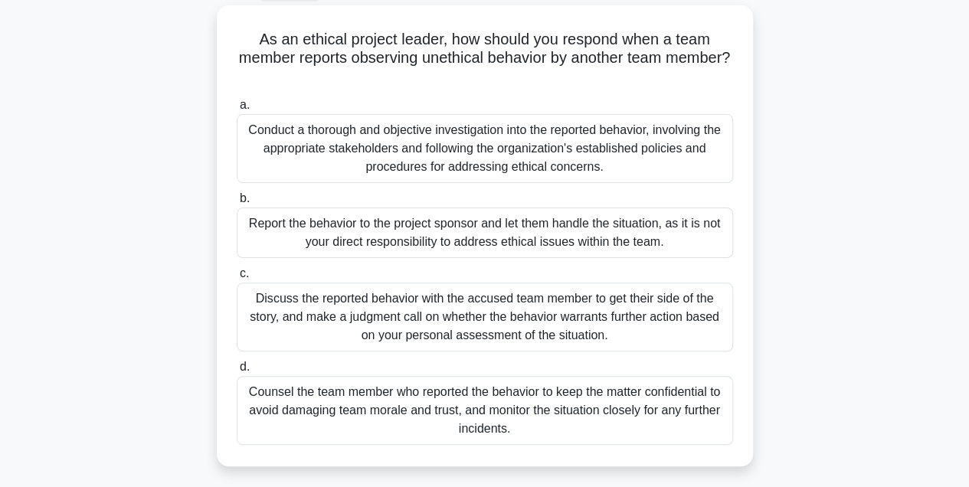
scroll to position [102, 0]
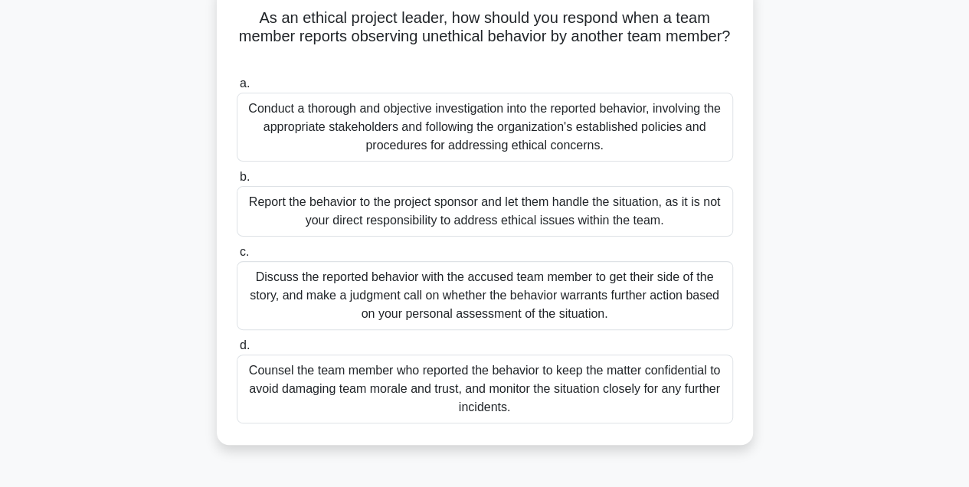
click at [530, 139] on div "Conduct a thorough and objective investigation into the reported behavior, invo…" at bounding box center [485, 127] width 497 height 69
click at [237, 89] on input "a. Conduct a thorough and objective investigation into the reported behavior, i…" at bounding box center [237, 84] width 0 height 10
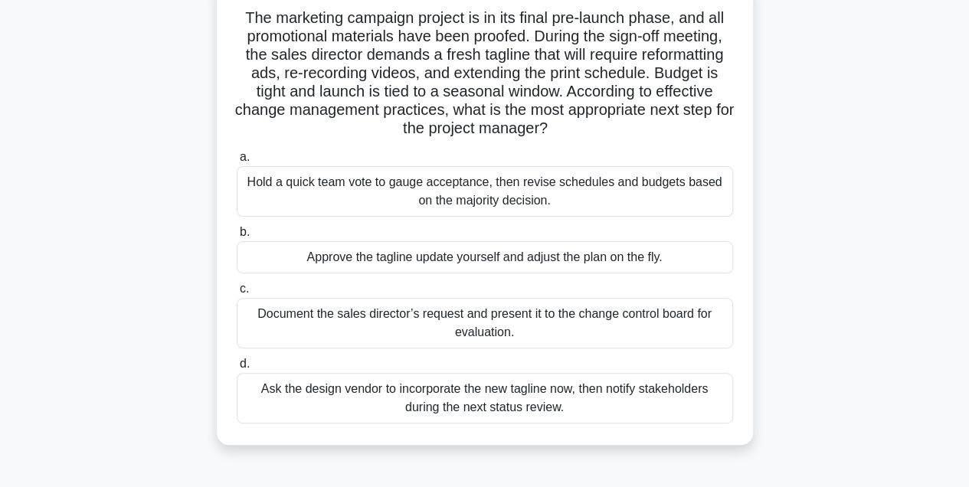
click at [625, 336] on div "Document the sales director’s request and present it to the change control boar…" at bounding box center [485, 323] width 497 height 51
click at [237, 294] on input "c. Document the sales director’s request and present it to the change control b…" at bounding box center [237, 289] width 0 height 10
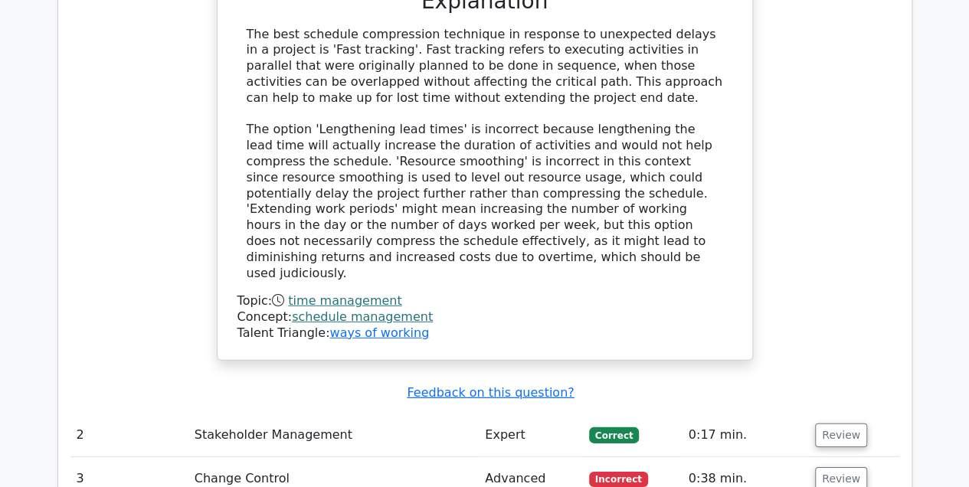
scroll to position [2299, 0]
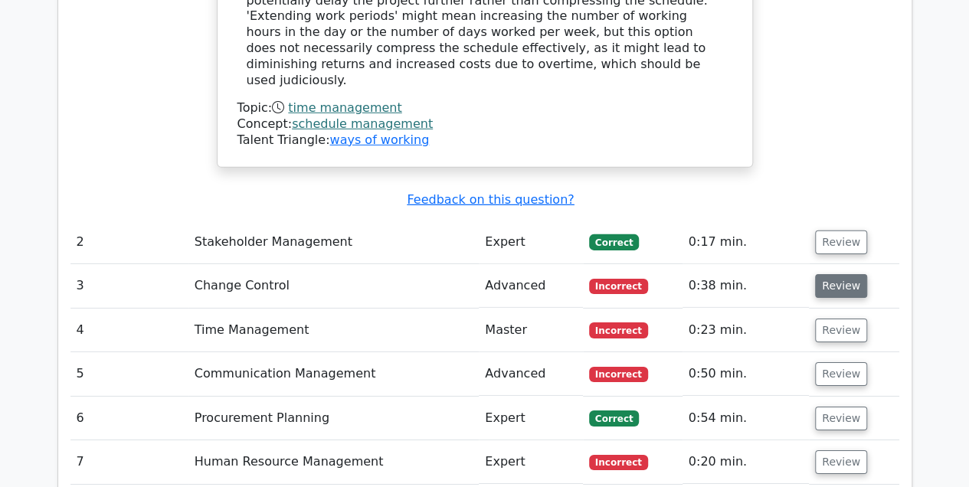
click at [841, 274] on button "Review" at bounding box center [841, 286] width 52 height 24
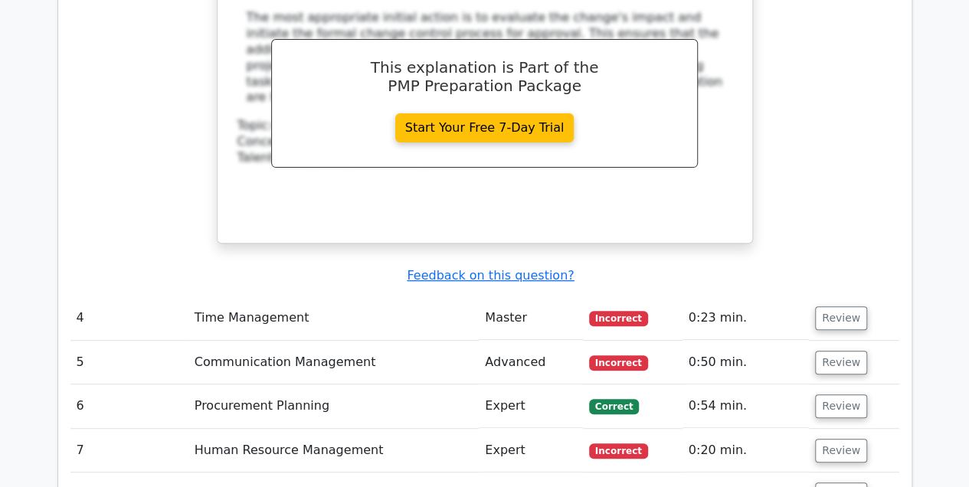
scroll to position [3115, 0]
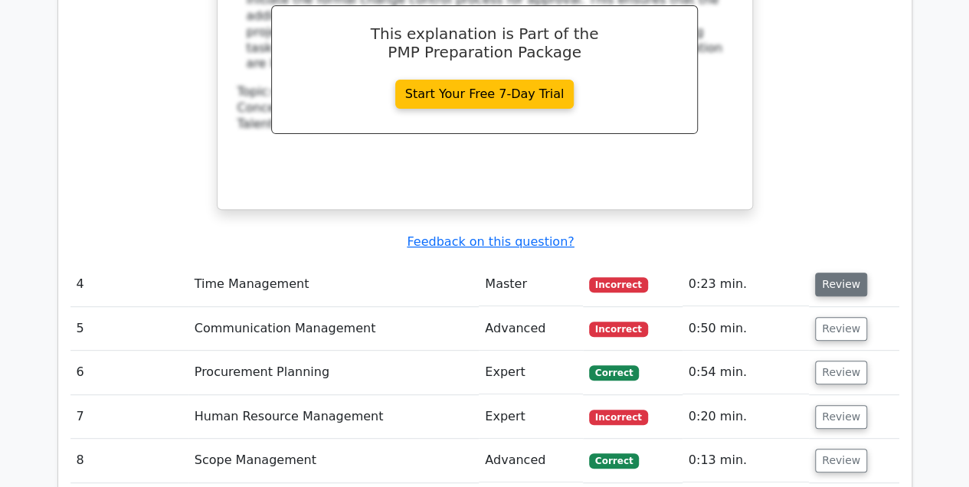
click at [842, 273] on button "Review" at bounding box center [841, 285] width 52 height 24
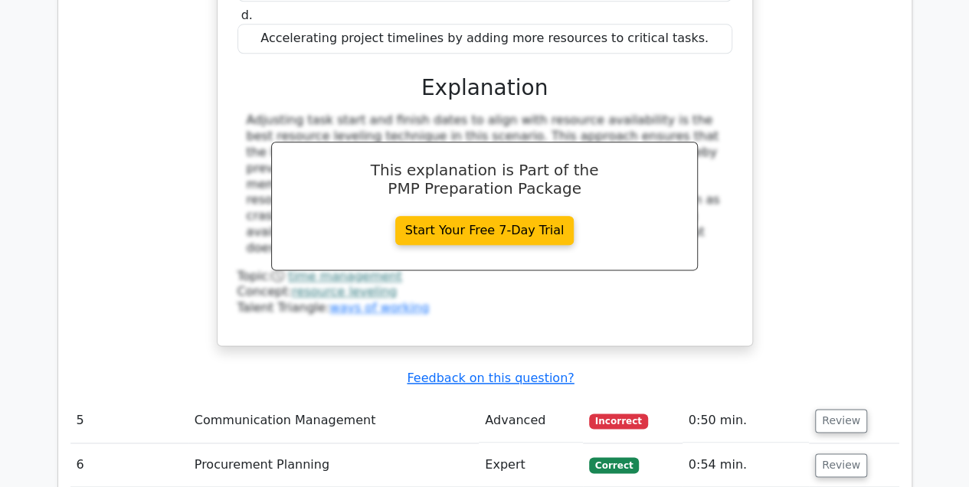
scroll to position [3728, 0]
click at [851, 409] on button "Review" at bounding box center [841, 421] width 52 height 24
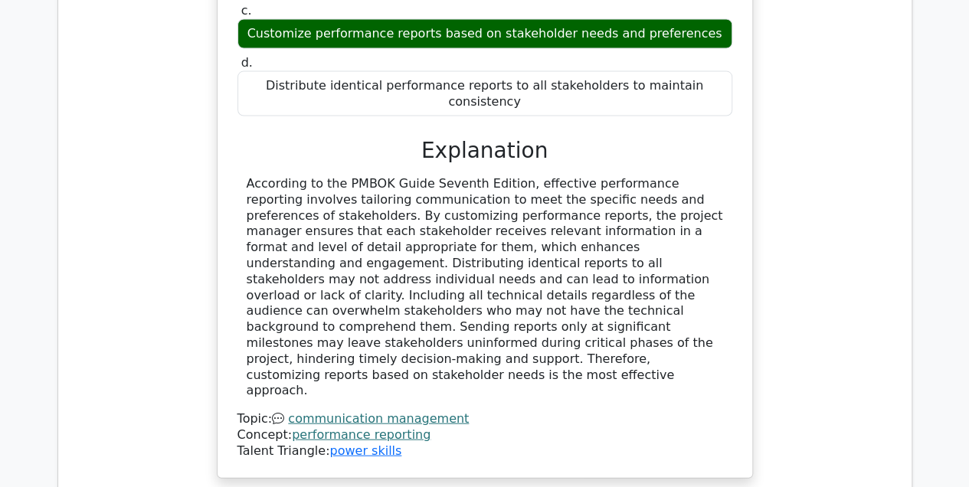
scroll to position [4546, 0]
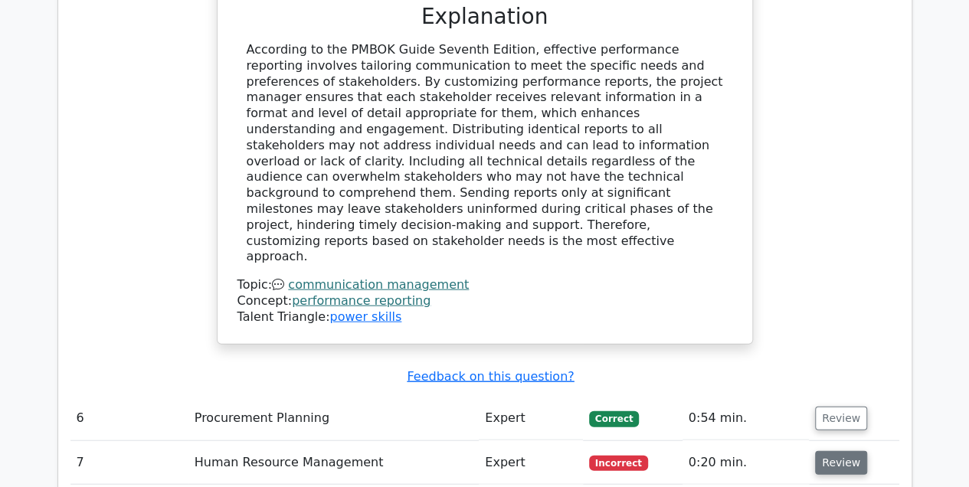
click at [849, 451] on button "Review" at bounding box center [841, 463] width 52 height 24
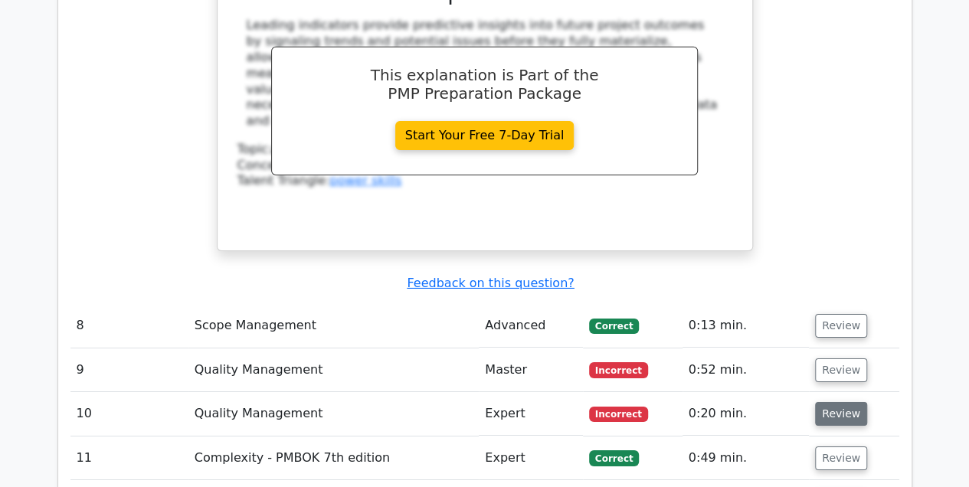
scroll to position [5312, 0]
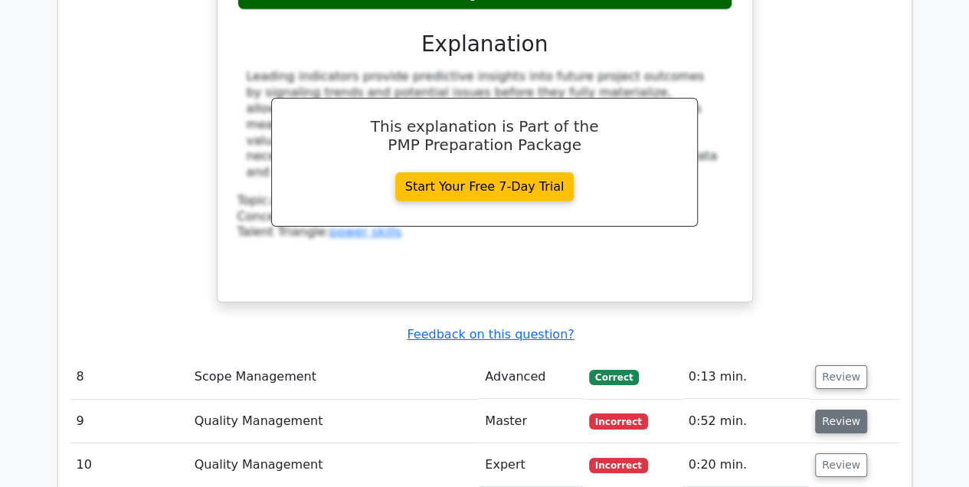
click at [844, 410] on button "Review" at bounding box center [841, 422] width 52 height 24
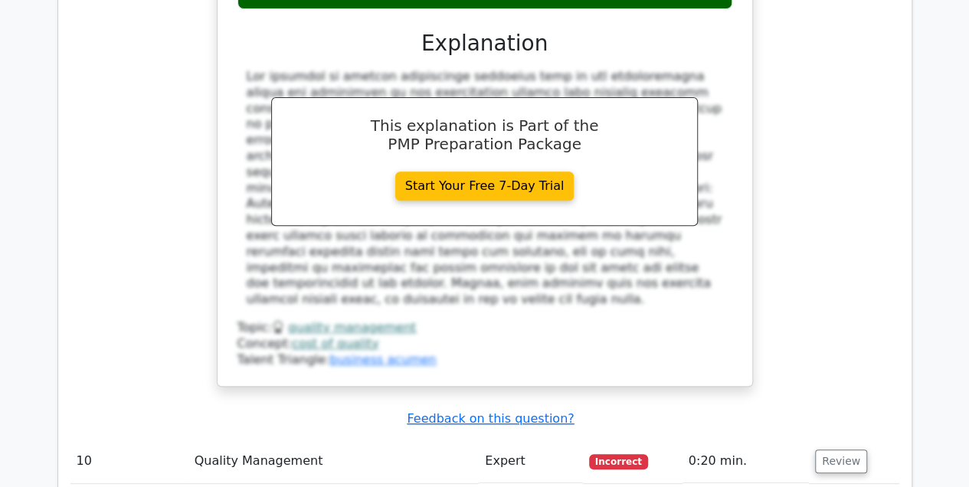
scroll to position [6078, 0]
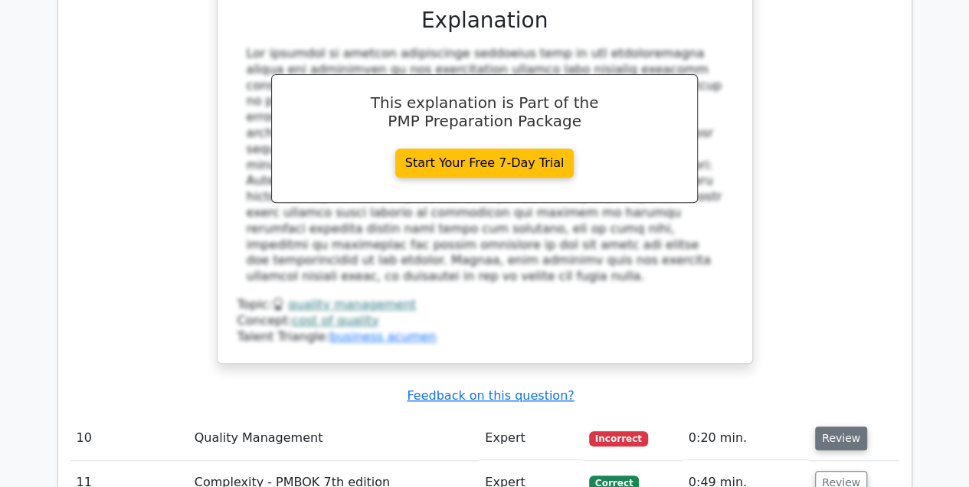
click at [848, 427] on button "Review" at bounding box center [841, 439] width 52 height 24
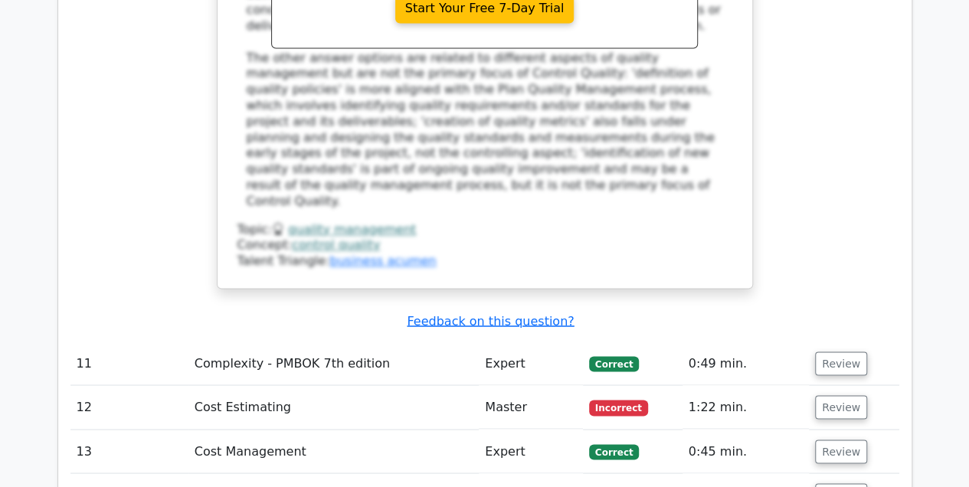
scroll to position [6947, 0]
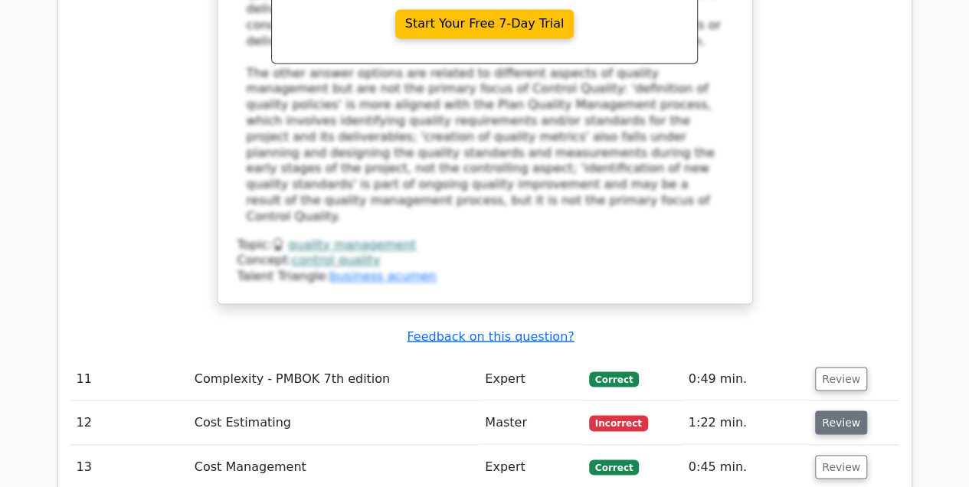
click at [846, 411] on button "Review" at bounding box center [841, 423] width 52 height 24
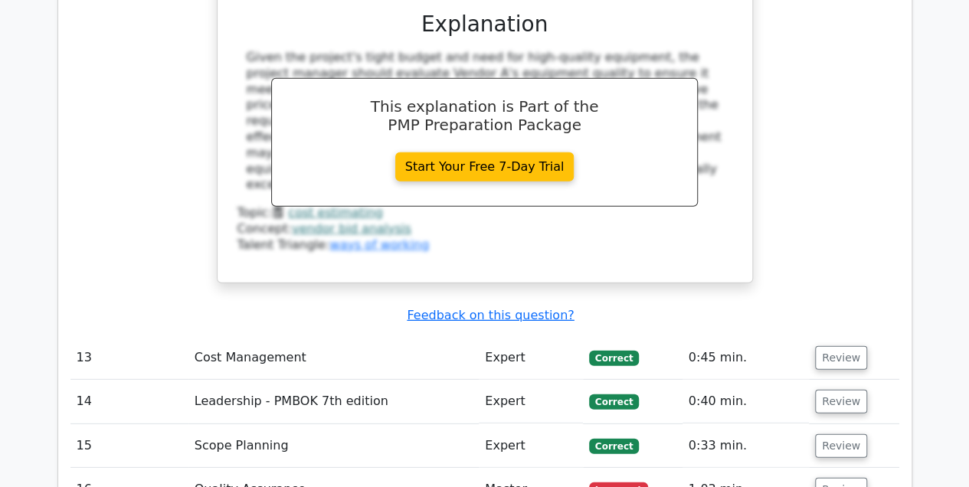
scroll to position [7816, 0]
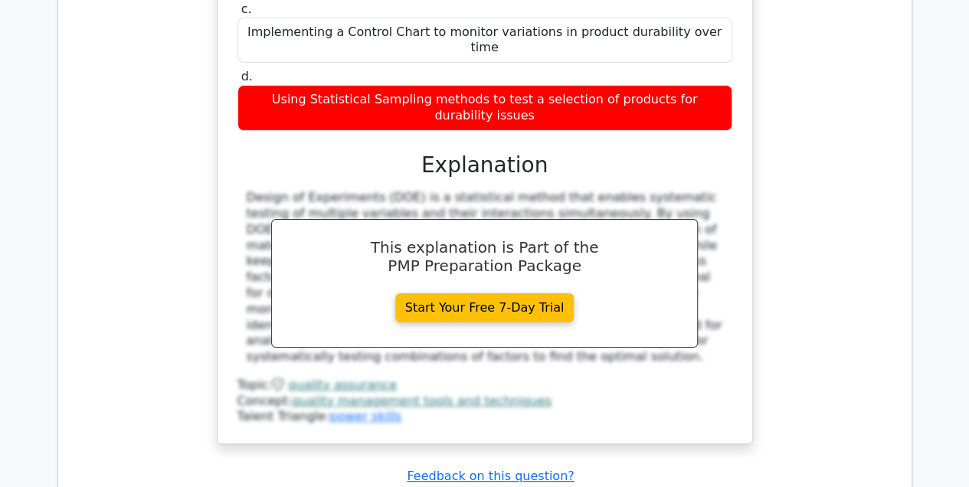
scroll to position [8684, 0]
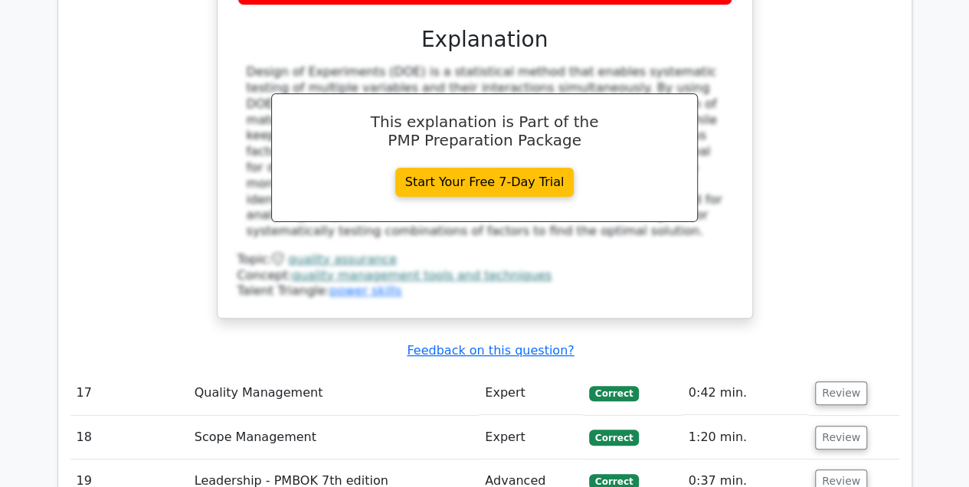
scroll to position [8735, 0]
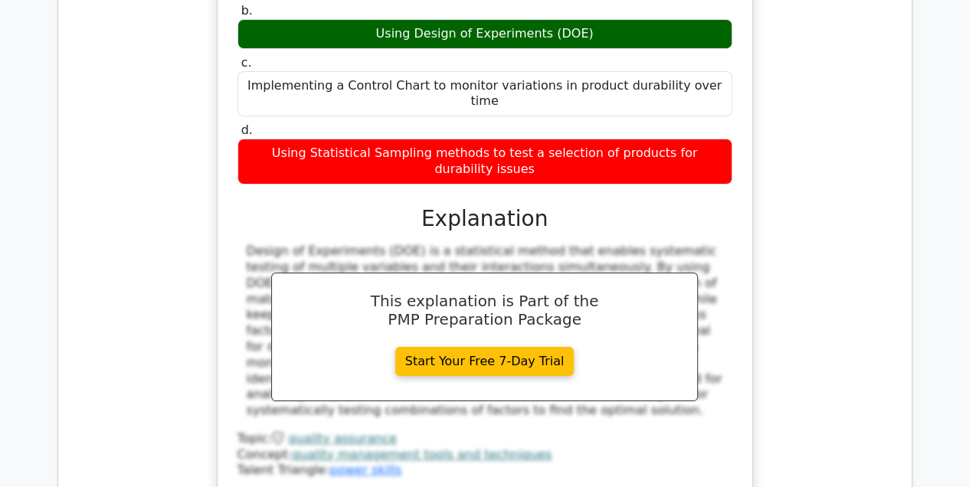
scroll to position [8582, 0]
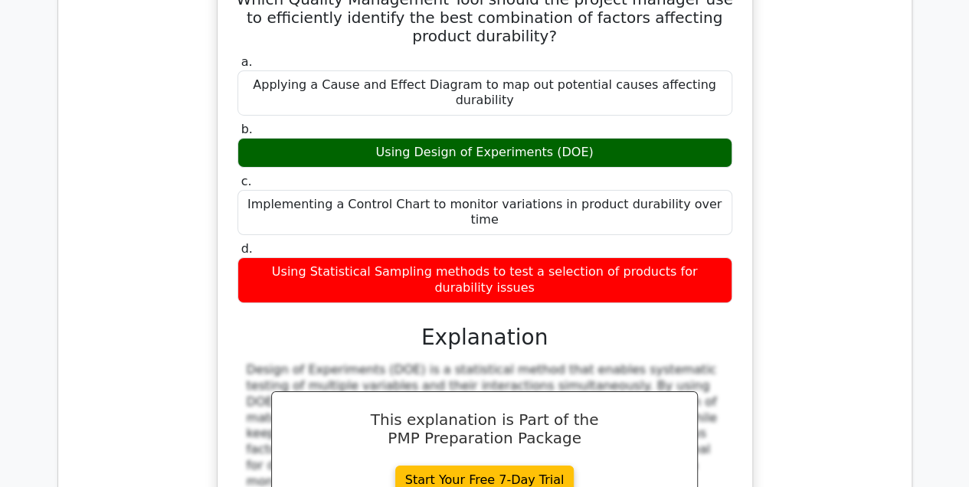
scroll to position [8479, 0]
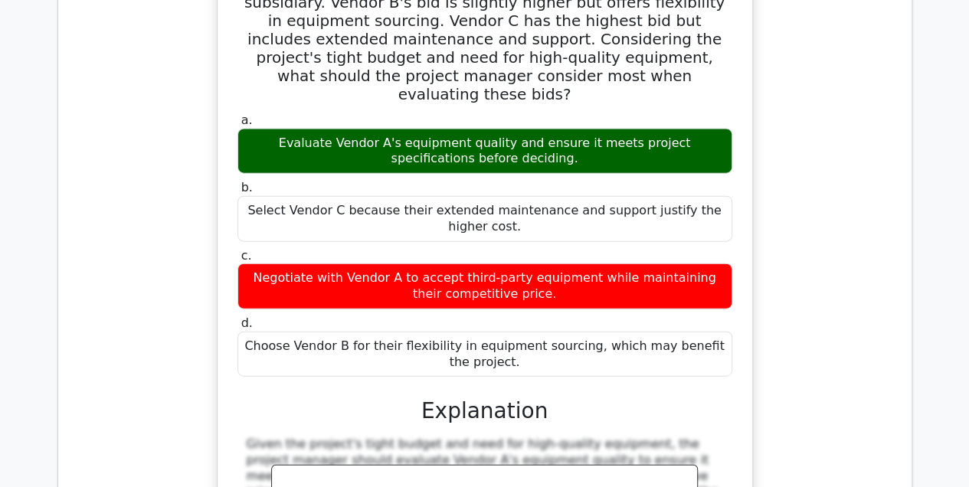
scroll to position [7458, 0]
